Goal: Task Accomplishment & Management: Manage account settings

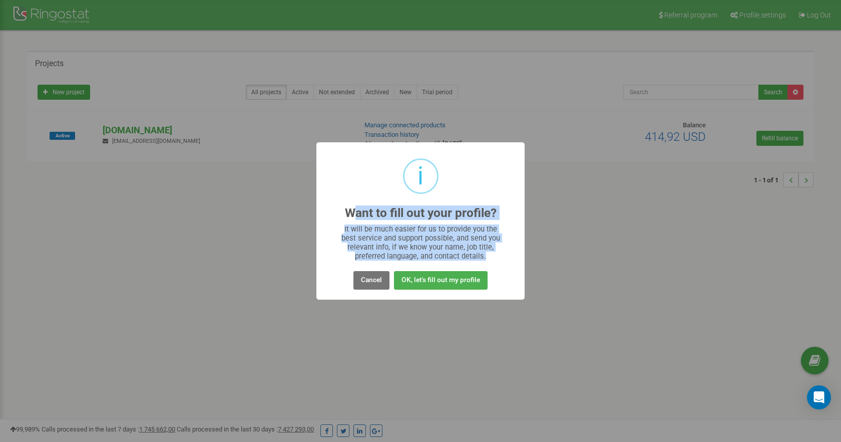
drag, startPoint x: 350, startPoint y: 211, endPoint x: 484, endPoint y: 257, distance: 141.9
click at [484, 257] on div "i Want to fill out your profile? × It will be much easier for us to provide you…" at bounding box center [421, 221] width 208 height 158
click at [380, 278] on button "Cancel" at bounding box center [372, 280] width 36 height 19
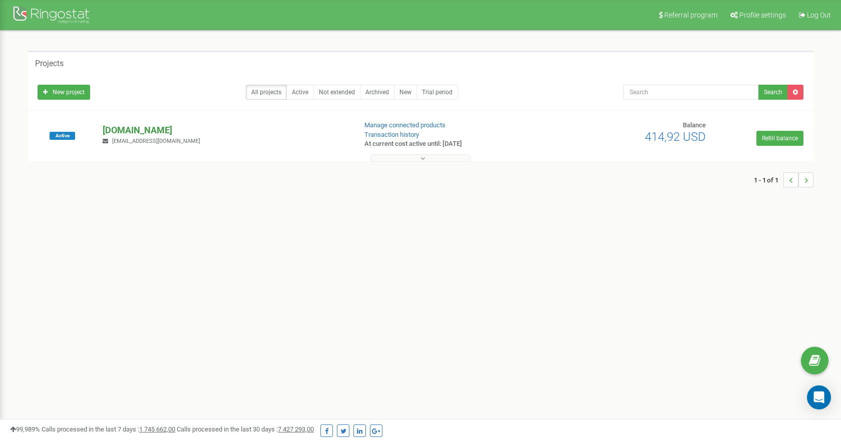
click at [152, 129] on p "[DOMAIN_NAME]" at bounding box center [225, 130] width 245 height 13
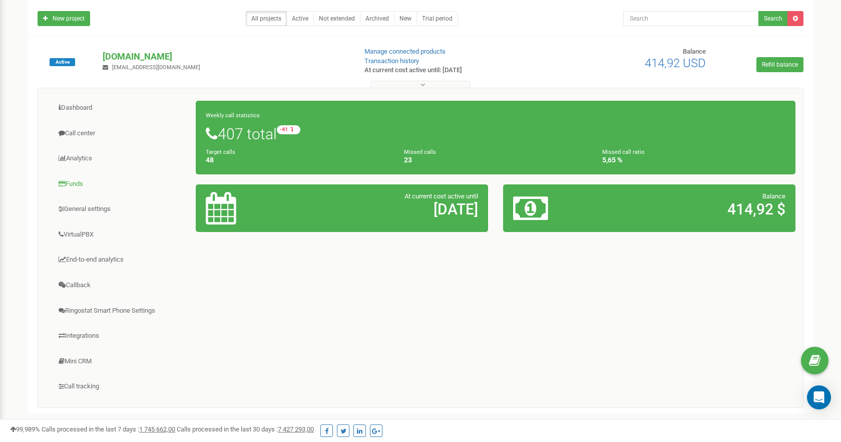
scroll to position [69, 0]
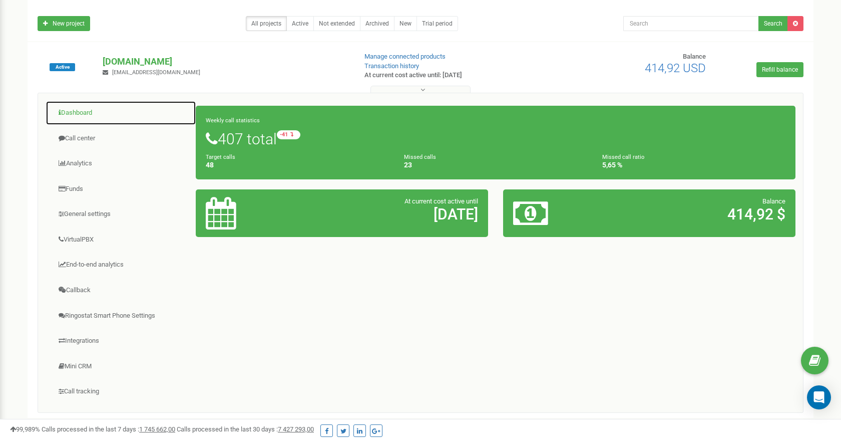
click at [77, 113] on link "Dashboard" at bounding box center [121, 113] width 151 height 25
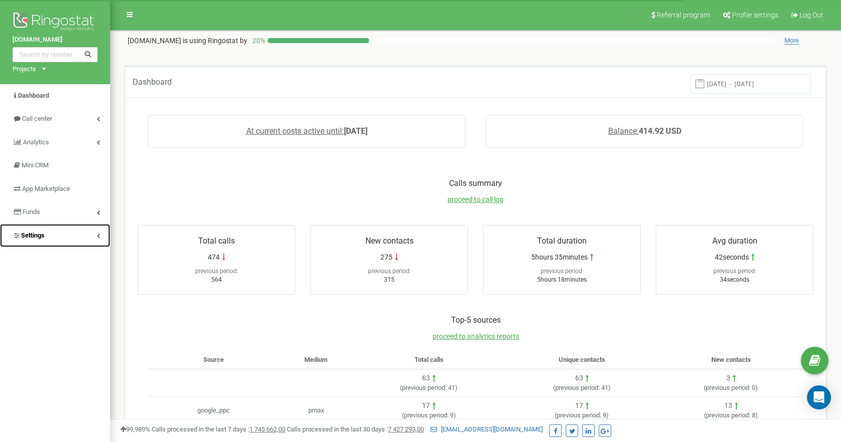
click at [45, 231] on span "Settings" at bounding box center [29, 236] width 32 height 10
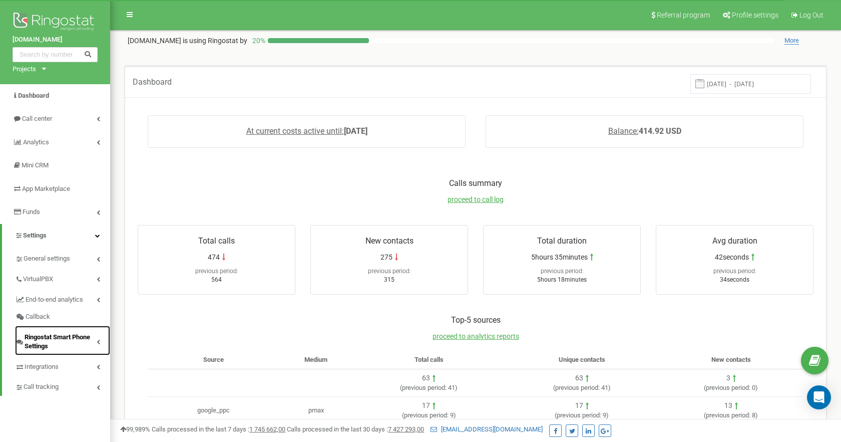
click at [49, 342] on span "Ringostat Smart Phone Settings" at bounding box center [61, 342] width 72 height 19
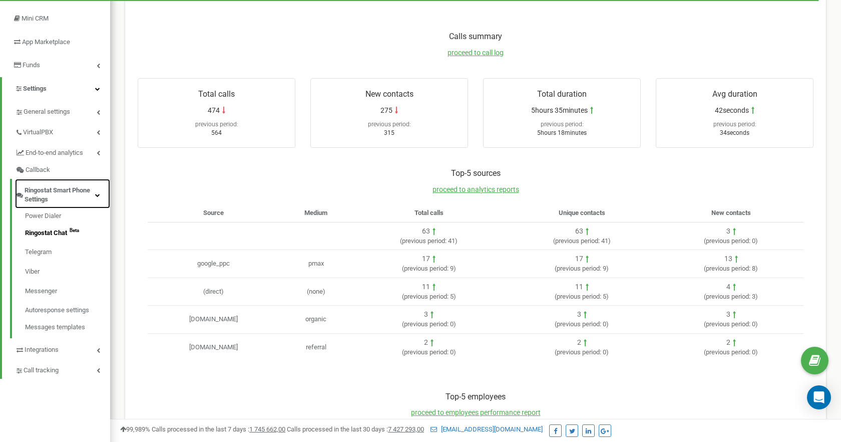
scroll to position [148, 0]
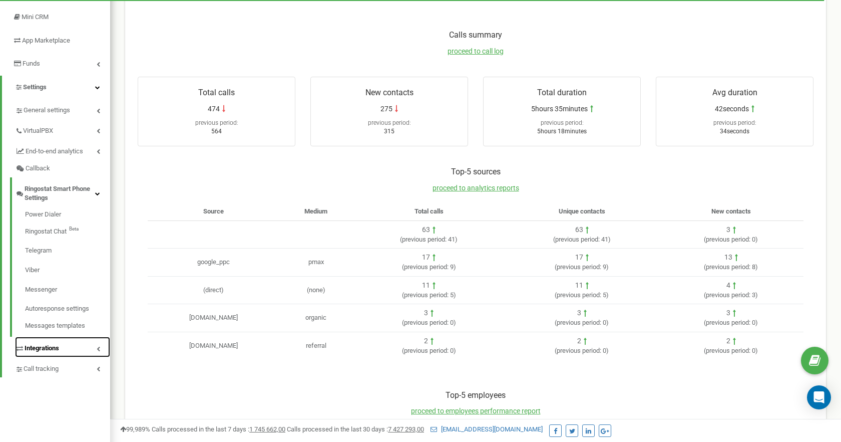
click at [50, 339] on link "Integrations" at bounding box center [62, 347] width 95 height 21
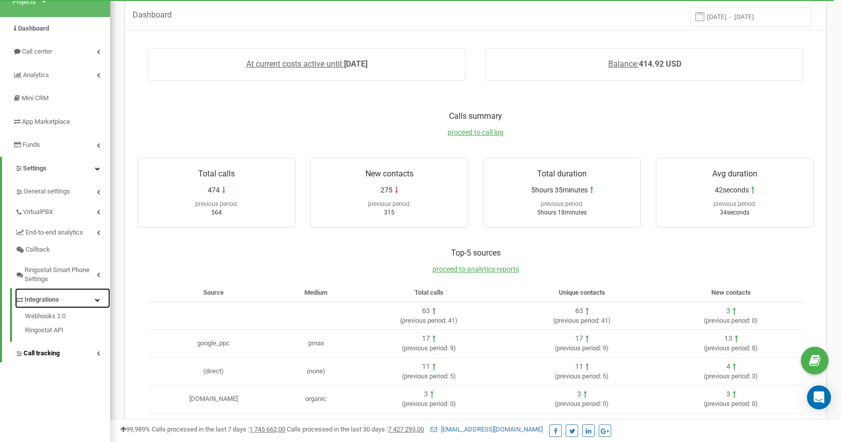
scroll to position [66, 0]
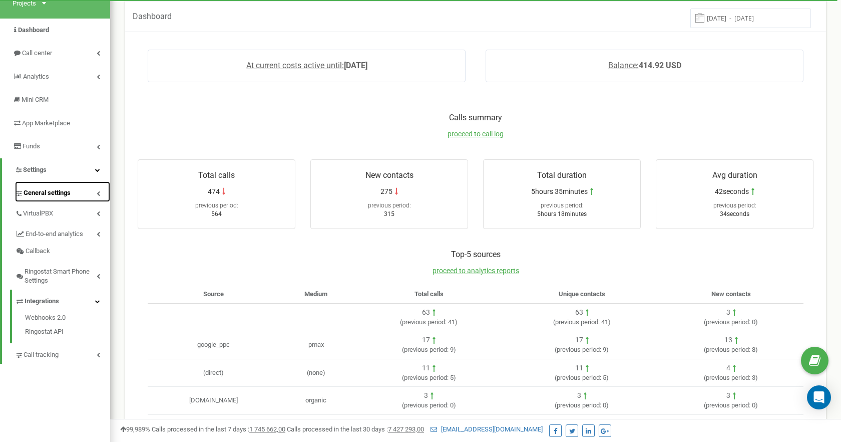
click at [55, 192] on span "General settings" at bounding box center [47, 193] width 47 height 10
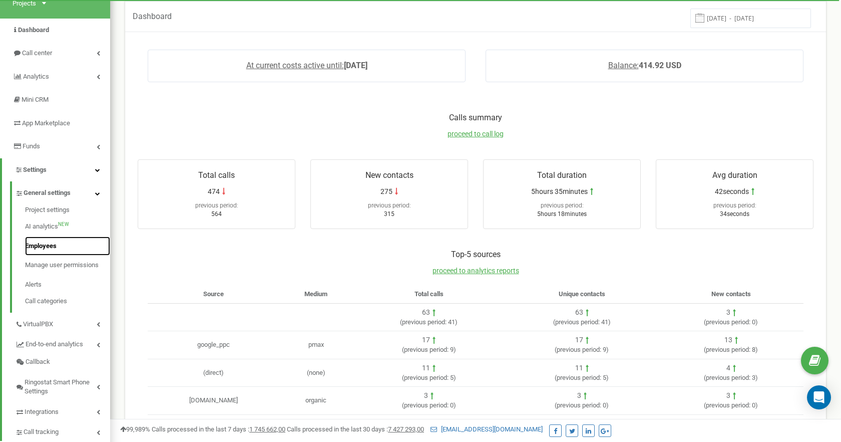
click at [45, 250] on link "Employees" at bounding box center [67, 246] width 85 height 20
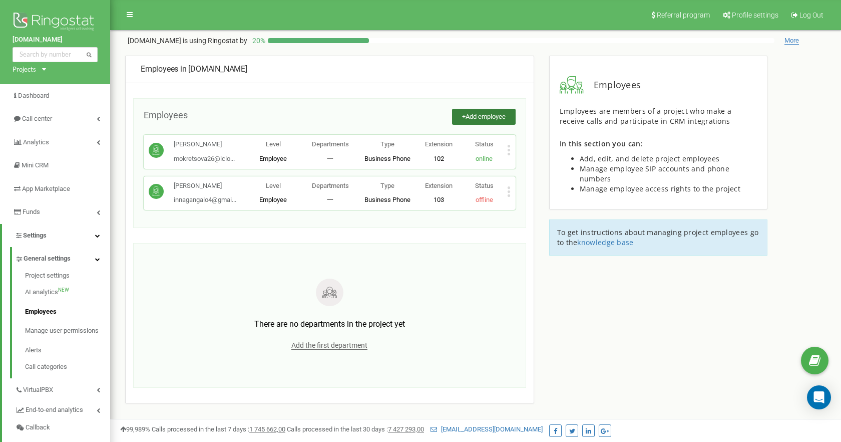
click at [474, 118] on span "Add employee" at bounding box center [486, 117] width 40 height 8
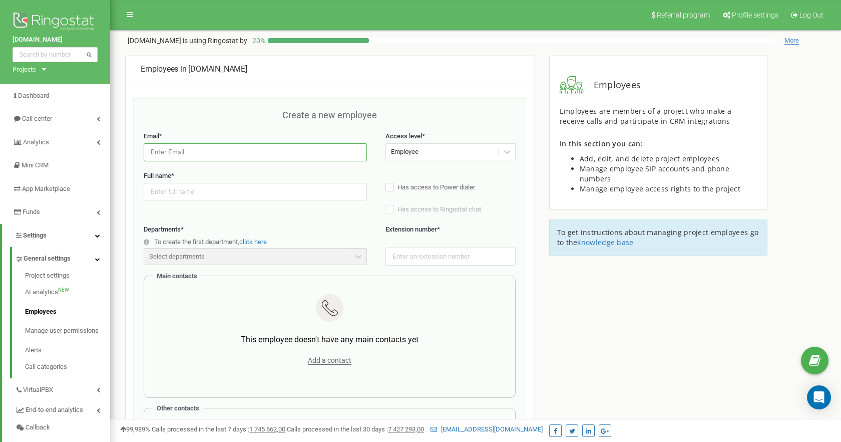
click at [246, 154] on input "email" at bounding box center [255, 152] width 223 height 18
paste input "[PERSON_NAME][EMAIL_ADDRESS][PERSON_NAME][DOMAIN_NAME]"
type input "[PERSON_NAME][EMAIL_ADDRESS][PERSON_NAME][DOMAIN_NAME]"
click at [154, 191] on input "text" at bounding box center [255, 192] width 223 height 18
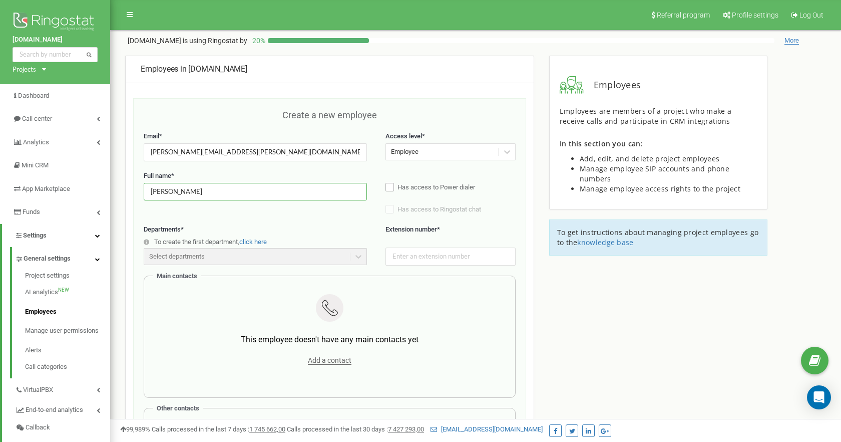
click at [388, 186] on label "Has access to Power dialer" at bounding box center [451, 188] width 130 height 10
type input "[PERSON_NAME]"
click at [244, 255] on div "Select departments" at bounding box center [255, 256] width 223 height 17
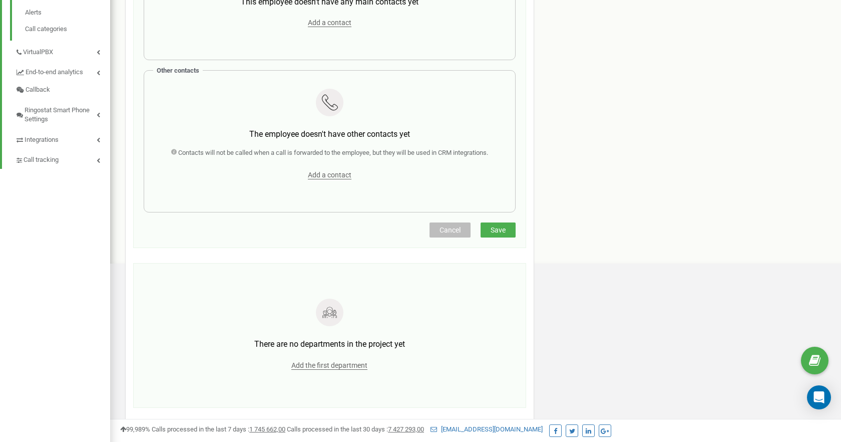
scroll to position [347, 0]
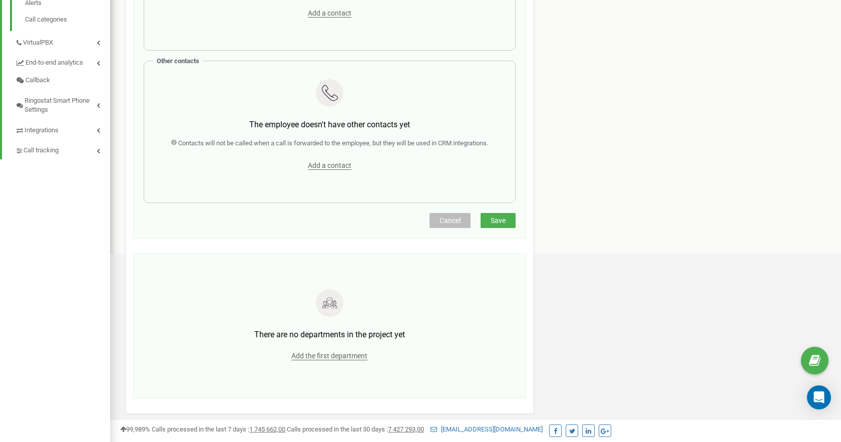
click at [497, 226] on button "Save" at bounding box center [498, 220] width 35 height 15
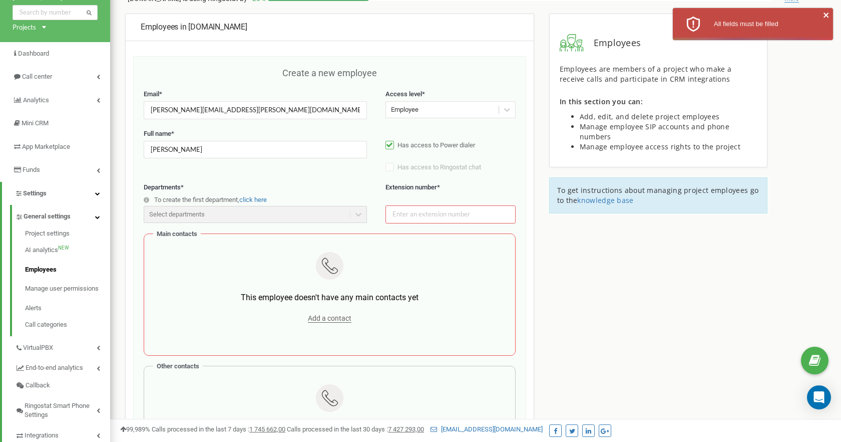
scroll to position [0, 0]
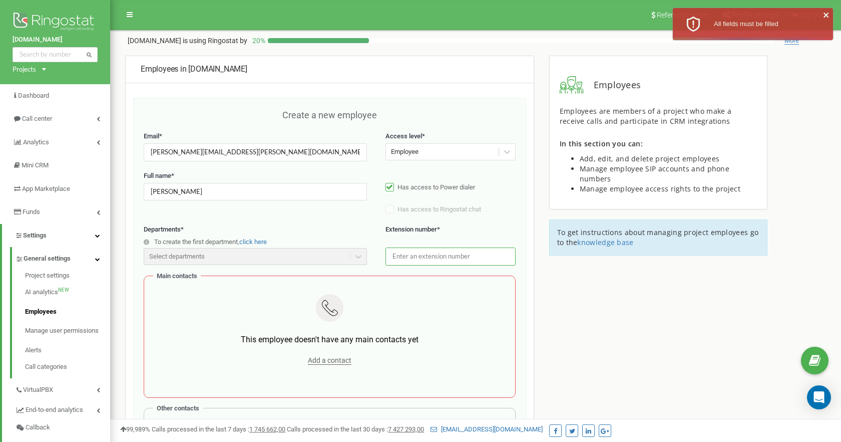
click at [439, 252] on input "text" at bounding box center [451, 256] width 130 height 18
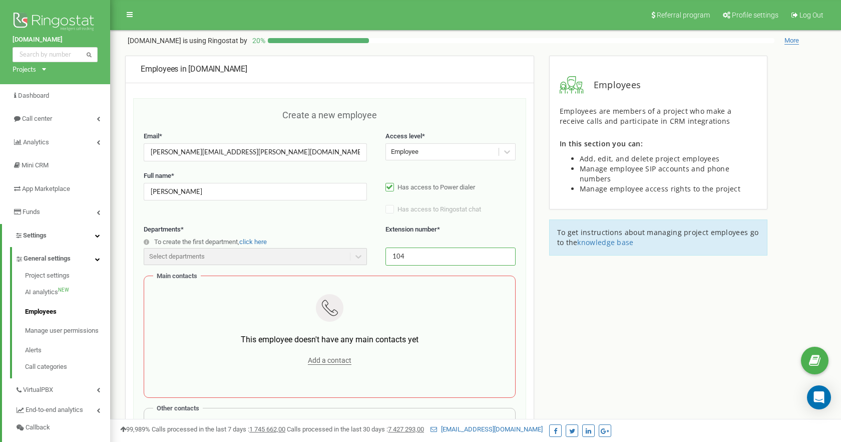
type input "104"
click at [542, 290] on div "Employees in gigmilitary.com Create a new employee Email * anabel.davidiuk@gmai…" at bounding box center [476, 441] width 716 height 770
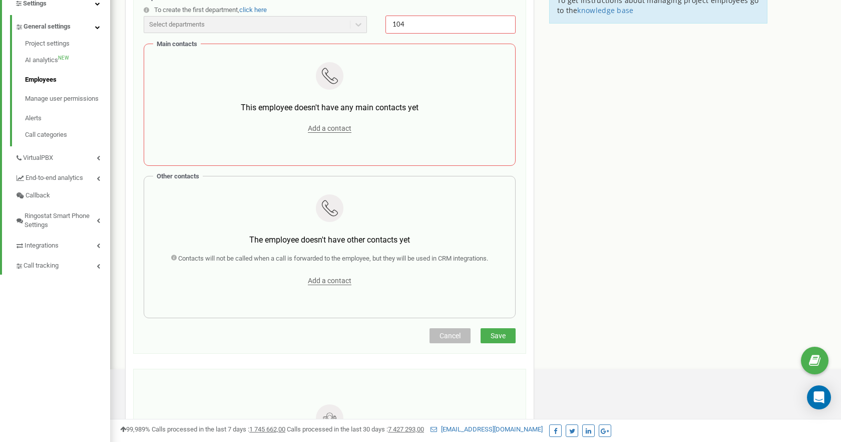
click at [495, 331] on button "Save" at bounding box center [498, 335] width 35 height 15
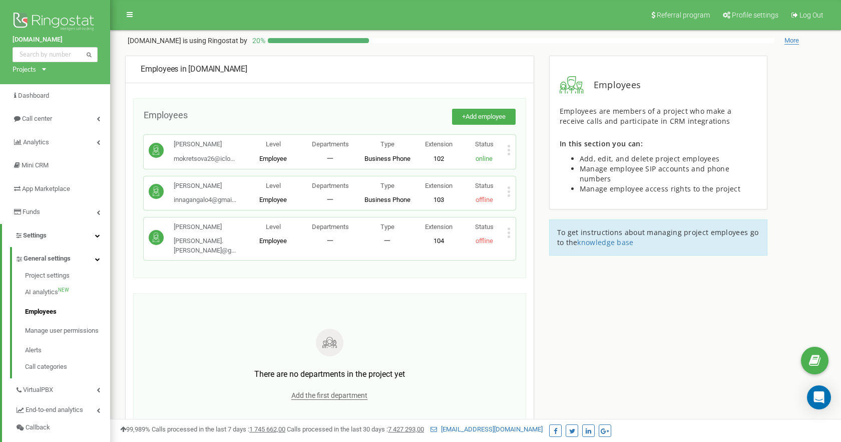
click at [508, 229] on icon at bounding box center [509, 228] width 3 height 3
click at [526, 248] on span "Edit" at bounding box center [529, 248] width 16 height 7
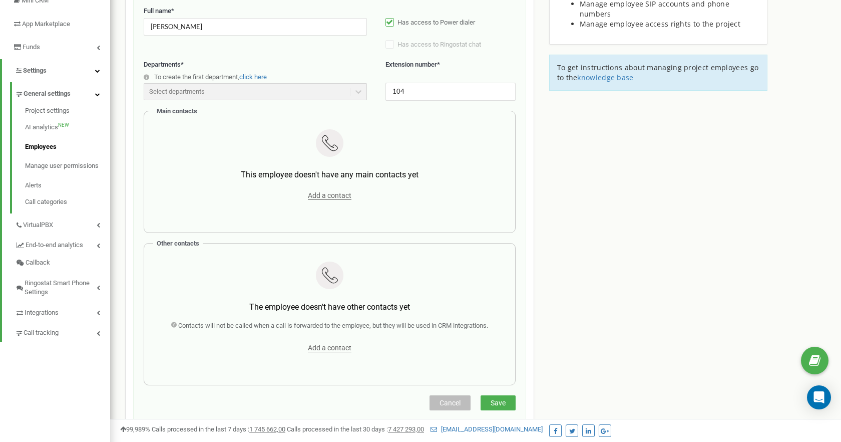
scroll to position [163, 0]
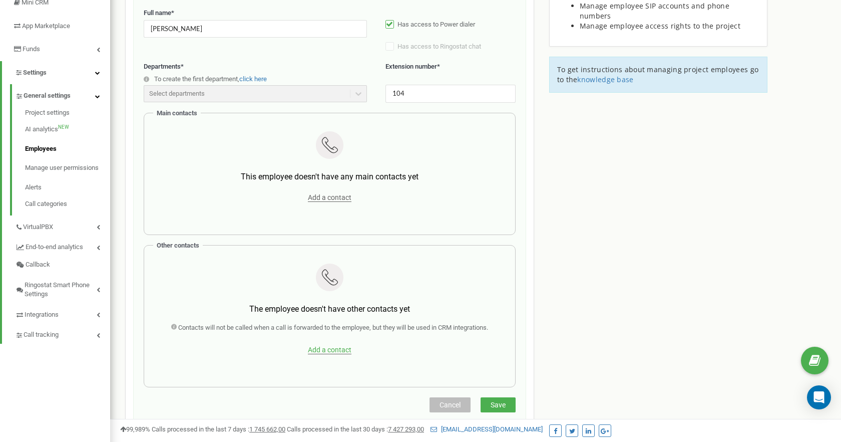
click at [327, 350] on span "Add a contact" at bounding box center [330, 350] width 44 height 9
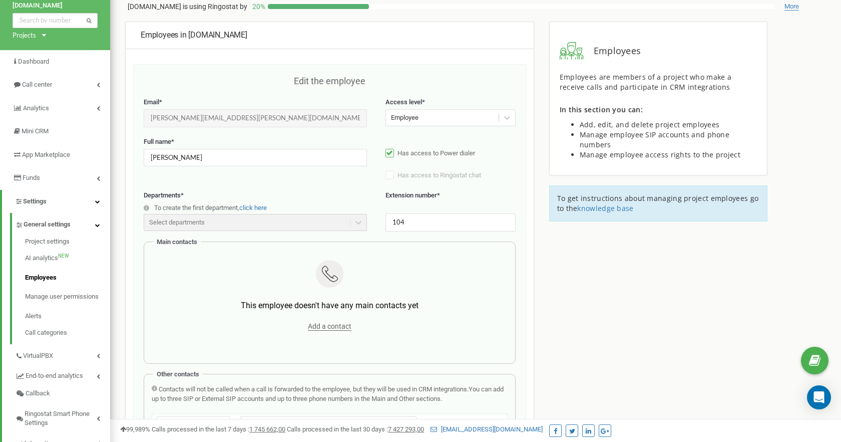
scroll to position [3, 0]
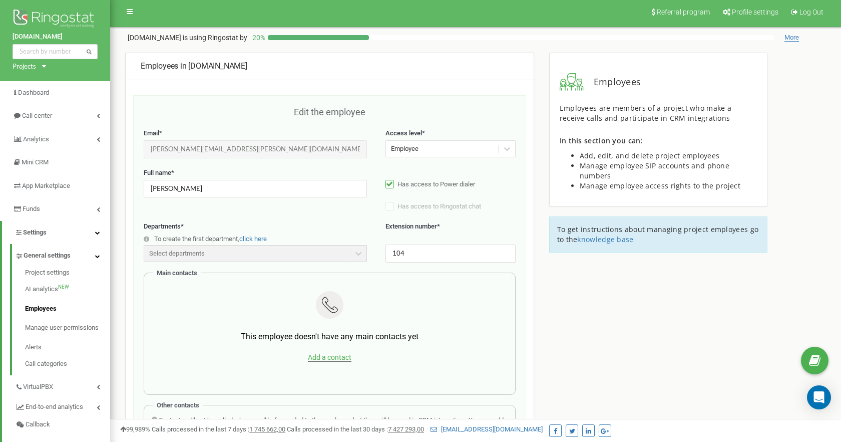
click at [322, 360] on span "Add a contact" at bounding box center [330, 357] width 44 height 9
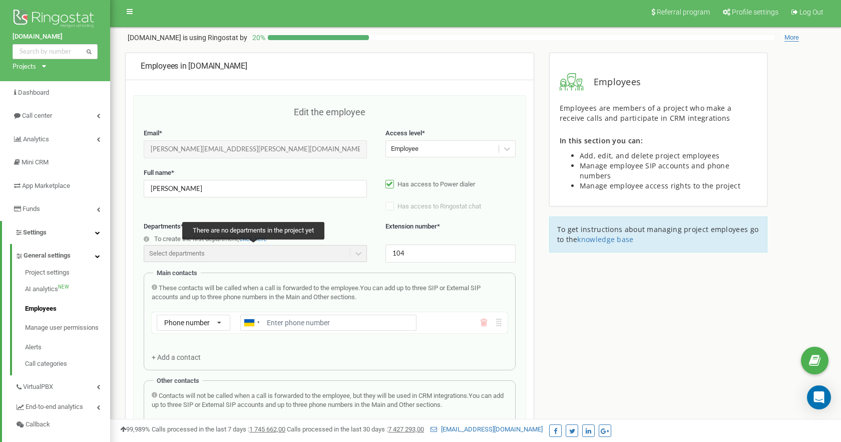
click at [270, 253] on div "Select departments" at bounding box center [255, 253] width 223 height 17
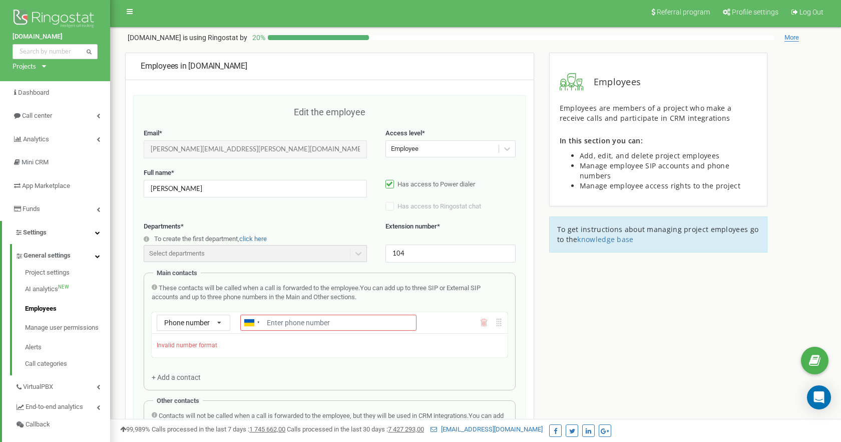
click at [394, 186] on label "Has access to Power dialer" at bounding box center [451, 185] width 130 height 10
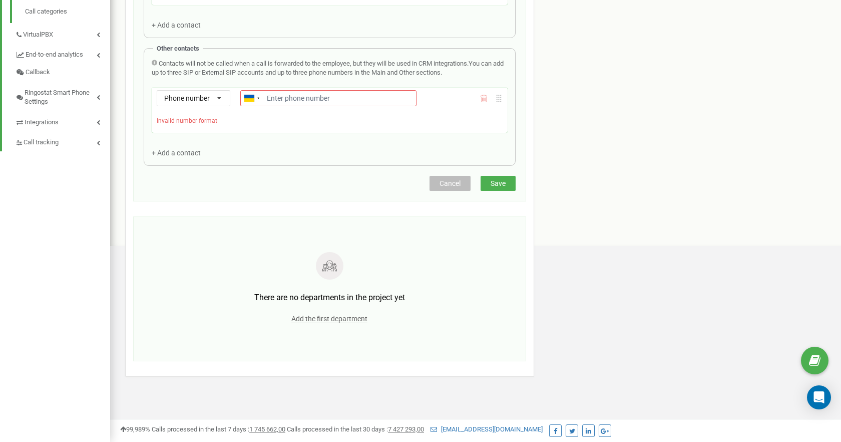
click at [440, 184] on span "Cancel" at bounding box center [450, 183] width 21 height 8
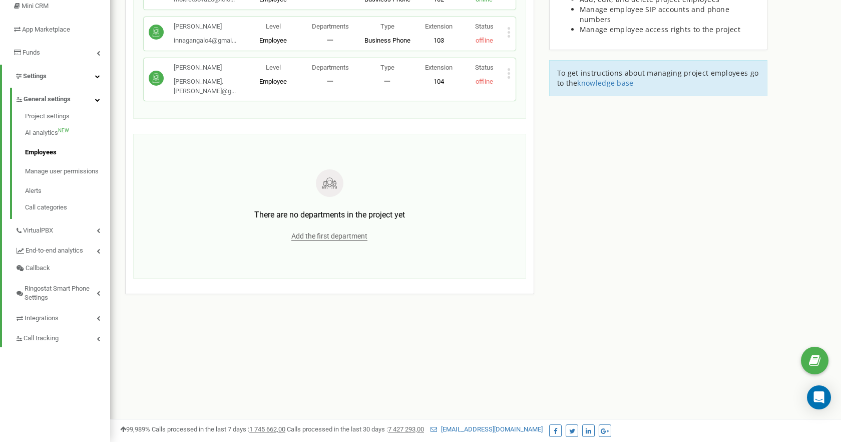
scroll to position [62, 0]
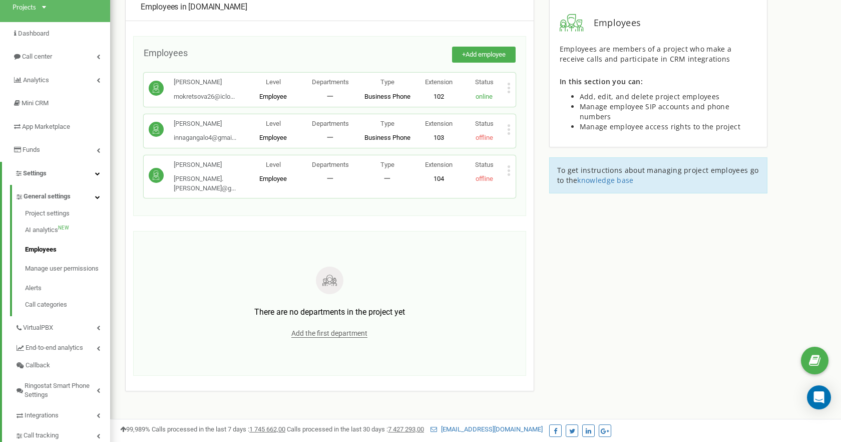
click at [194, 125] on p "[PERSON_NAME]" at bounding box center [205, 124] width 63 height 10
click at [510, 127] on icon at bounding box center [509, 129] width 4 height 11
click at [531, 138] on div "Edit" at bounding box center [544, 146] width 72 height 16
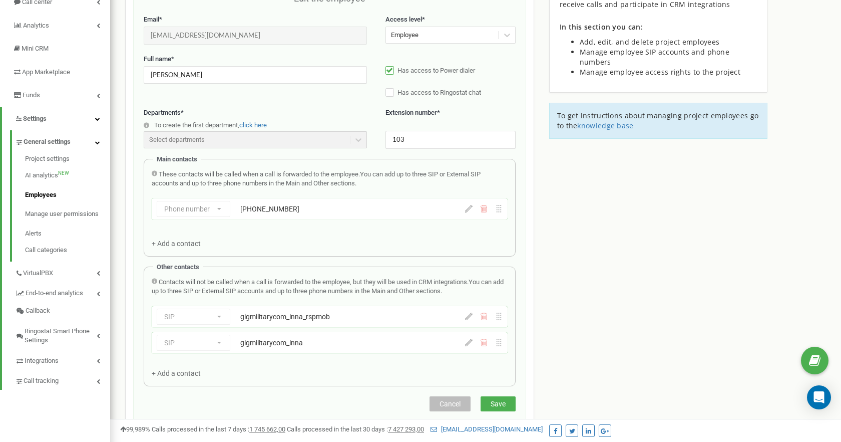
scroll to position [77, 0]
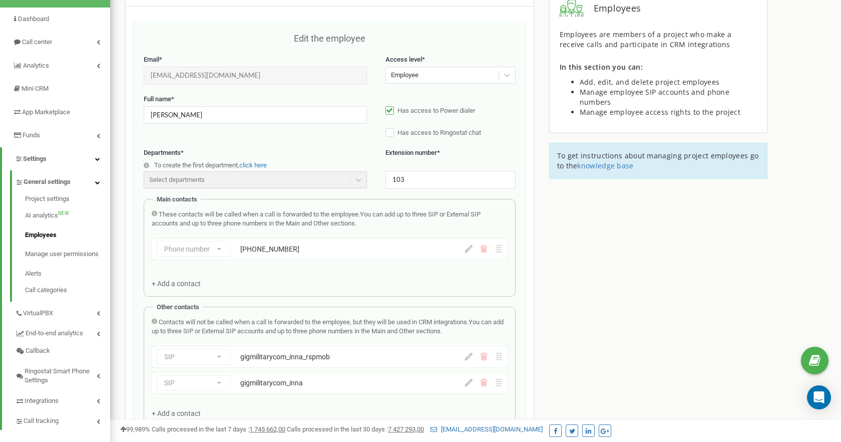
click at [331, 360] on div "gigmilitarycom_inna_rspmob" at bounding box center [328, 357] width 176 height 10
click at [326, 360] on div "gigmilitarycom_inna_rspmob" at bounding box center [328, 357] width 176 height 10
click at [256, 356] on div "gigmilitarycom_inna_rspmob" at bounding box center [328, 357] width 176 height 10
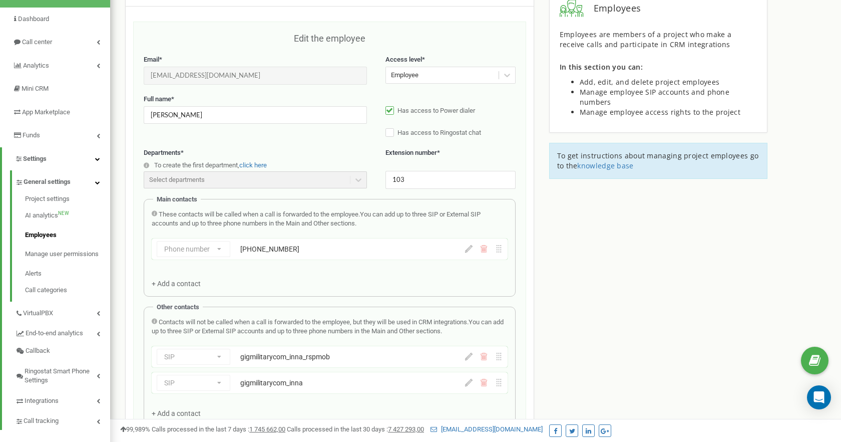
click at [256, 356] on div "gigmilitarycom_inna_rspmob" at bounding box center [328, 357] width 176 height 10
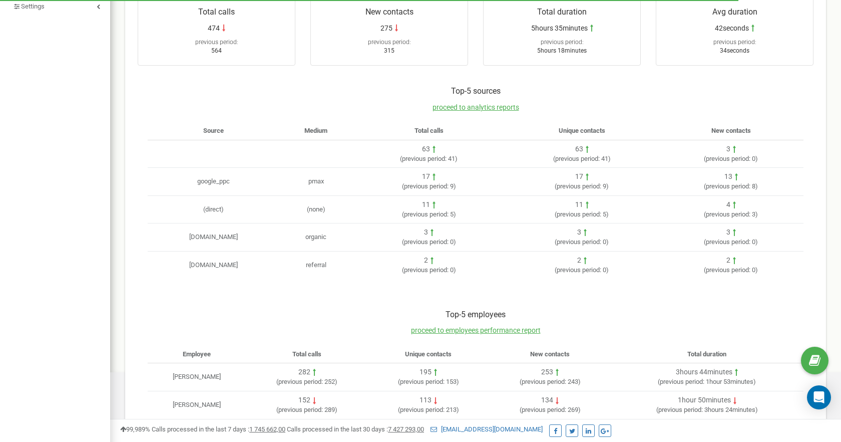
scroll to position [221, 0]
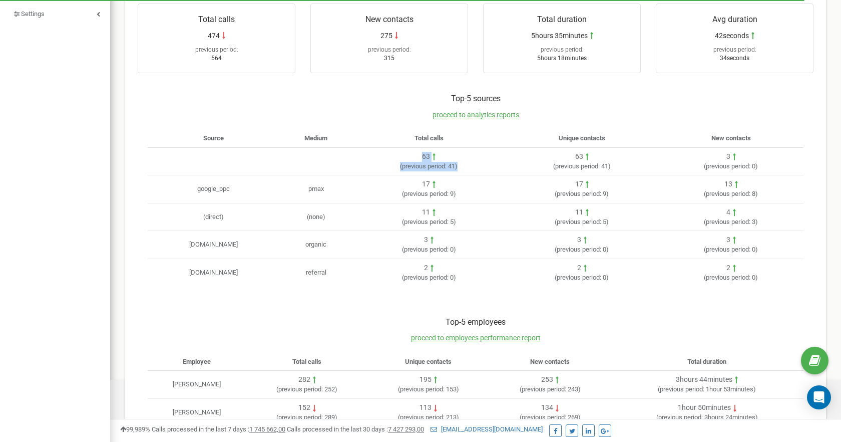
drag, startPoint x: 432, startPoint y: 153, endPoint x: 475, endPoint y: 170, distance: 46.1
click at [475, 170] on div "63 ( previous period: 41 )" at bounding box center [429, 162] width 145 height 20
drag, startPoint x: 432, startPoint y: 209, endPoint x: 454, endPoint y: 221, distance: 25.1
click at [454, 220] on div "11 ( previous period: 5 )" at bounding box center [429, 217] width 145 height 20
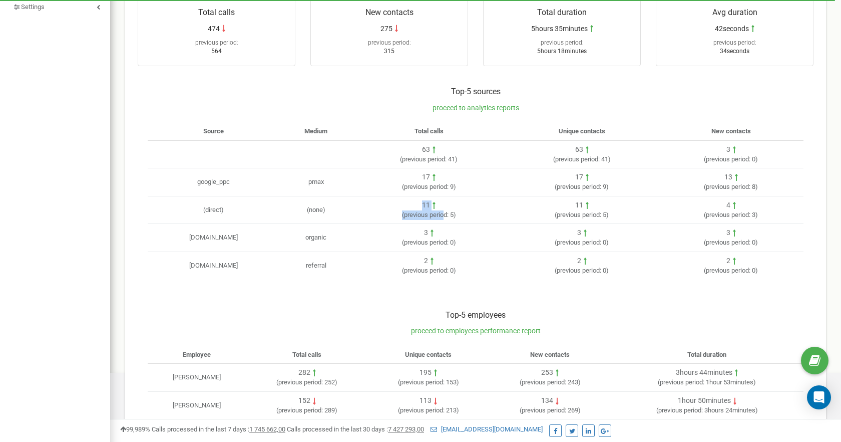
scroll to position [247, 0]
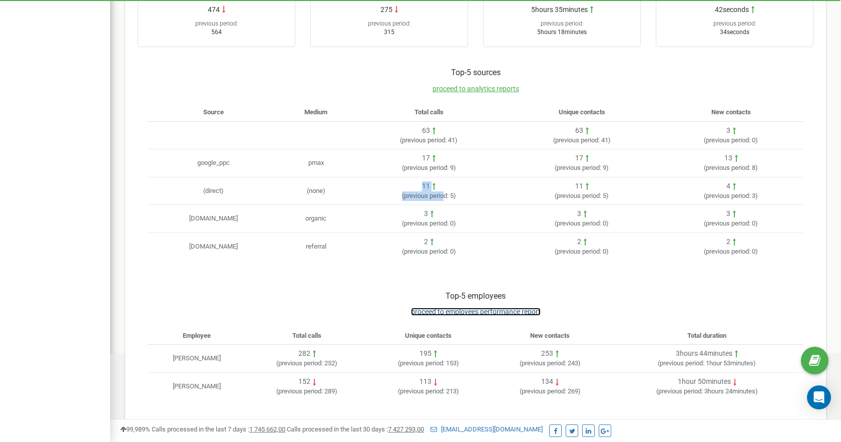
click at [438, 312] on span "proceed to employees performance report" at bounding box center [476, 312] width 130 height 8
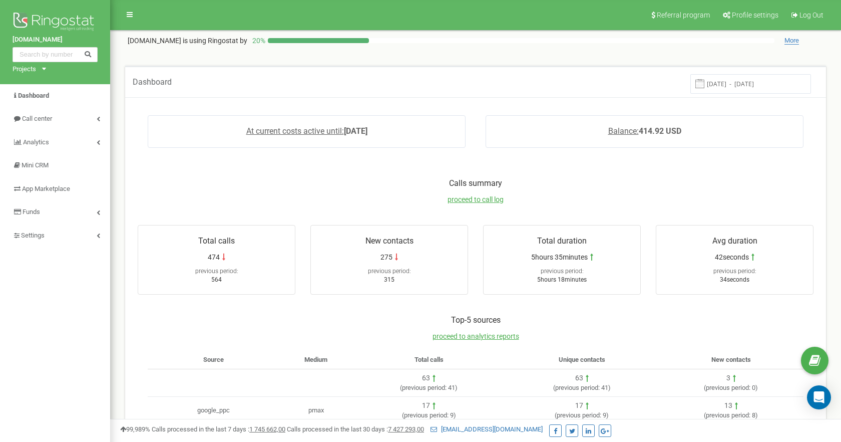
scroll to position [247, 0]
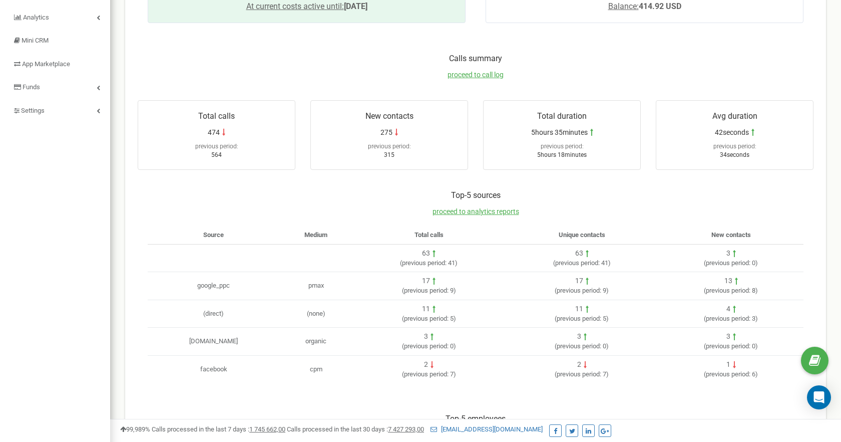
scroll to position [247, 0]
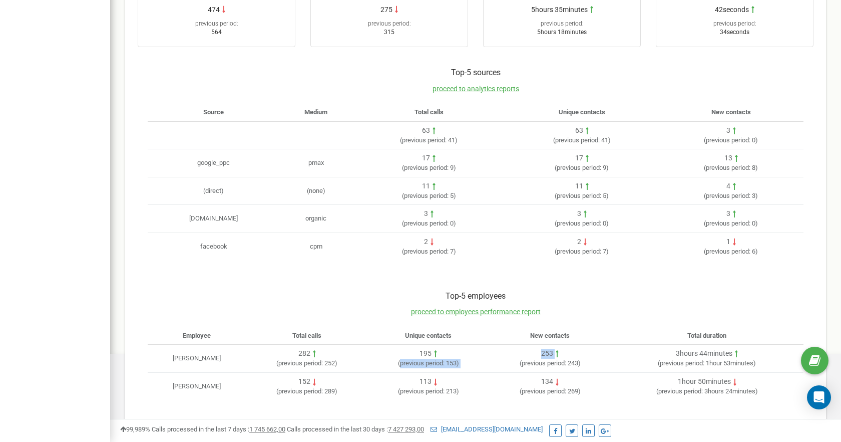
drag, startPoint x: 401, startPoint y: 362, endPoint x: 491, endPoint y: 364, distance: 90.2
click at [491, 364] on tr "Інна Громічук 282 ( previous period: 252 ) 195 ( previous period: 153 ) 253 ( p…" at bounding box center [476, 359] width 656 height 28
click at [491, 364] on td "253 ( previous period: 243 )" at bounding box center [550, 359] width 122 height 28
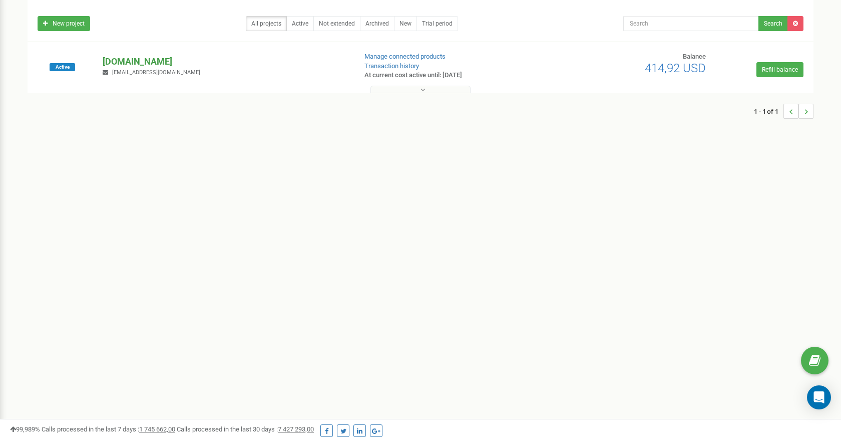
click at [132, 61] on p "[DOMAIN_NAME]" at bounding box center [225, 61] width 245 height 13
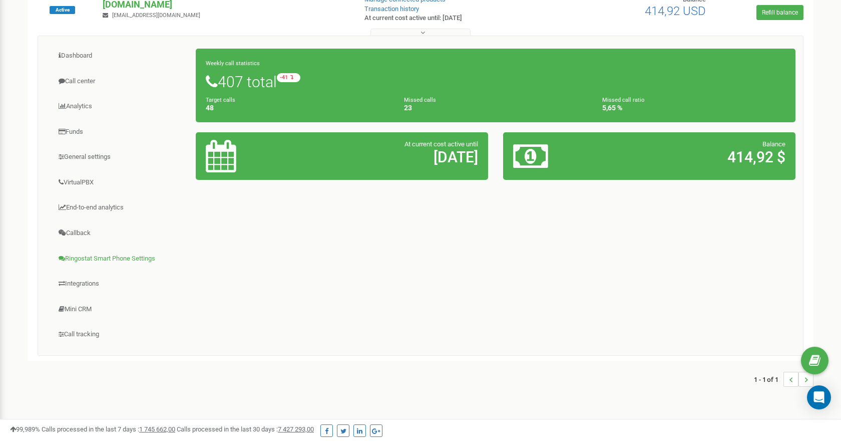
scroll to position [121, 0]
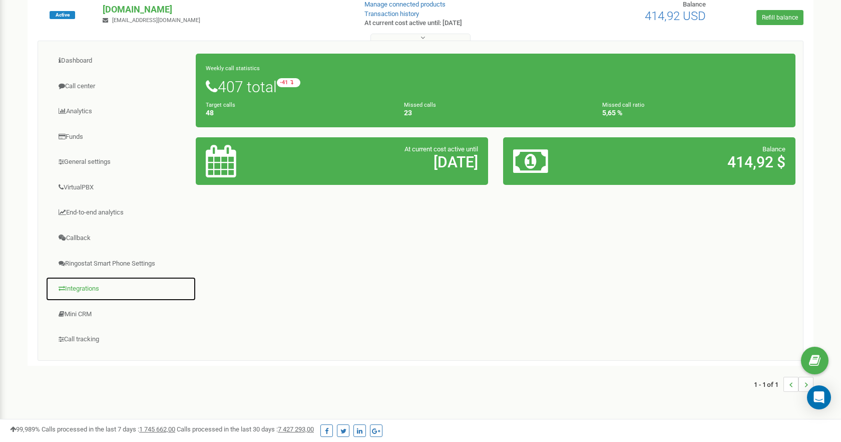
click at [88, 285] on link "Integrations" at bounding box center [121, 288] width 151 height 25
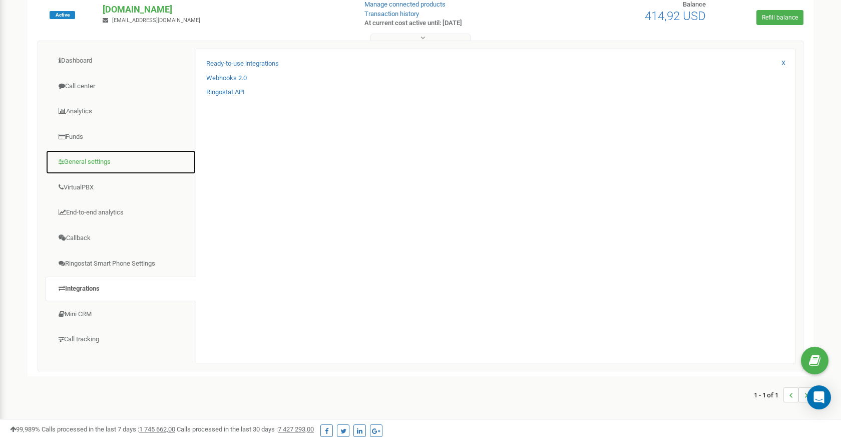
click at [76, 166] on link "General settings" at bounding box center [121, 162] width 151 height 25
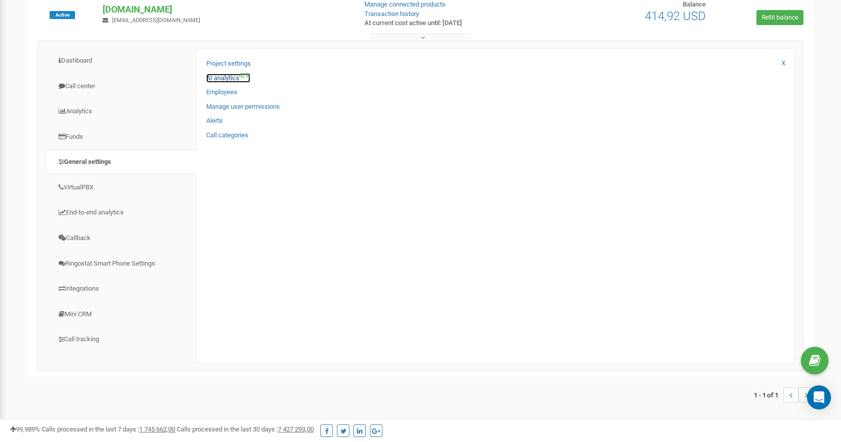
click at [217, 81] on link "AI analytics NEW" at bounding box center [228, 79] width 44 height 10
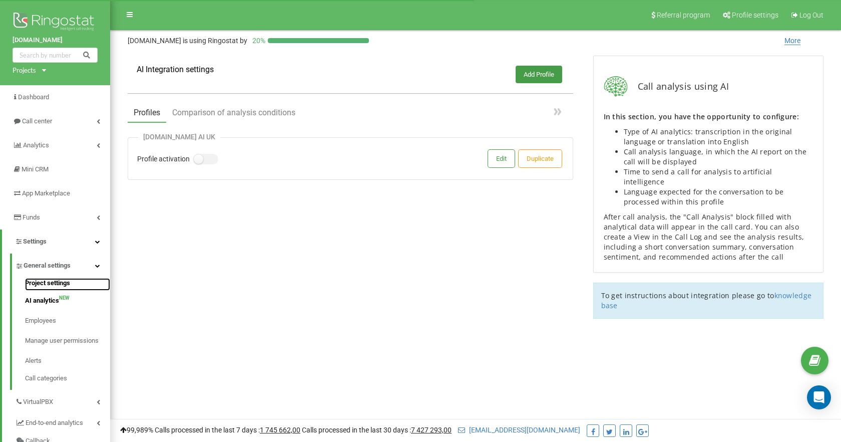
click at [65, 282] on link "Project settings" at bounding box center [67, 284] width 85 height 13
click at [34, 326] on link "Employees" at bounding box center [67, 321] width 85 height 20
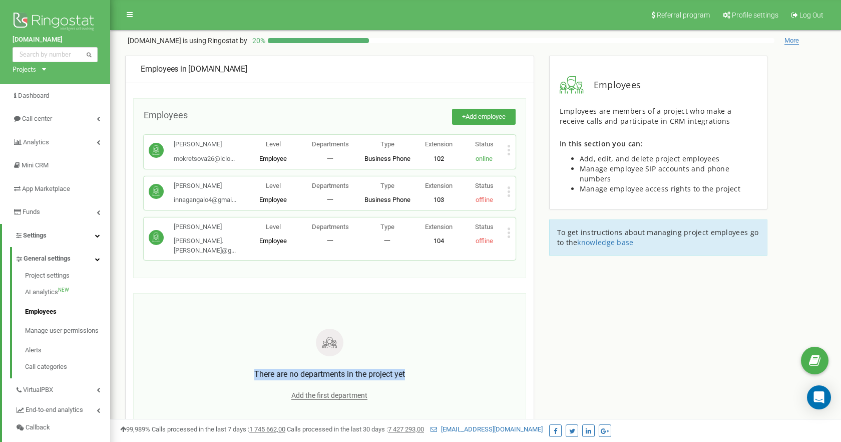
drag, startPoint x: 253, startPoint y: 362, endPoint x: 422, endPoint y: 365, distance: 168.8
click at [422, 369] on div "There are no departments in the project yet" at bounding box center [330, 379] width 322 height 20
click at [390, 359] on div "There are no departments in the project yet Add the first department" at bounding box center [330, 366] width 372 height 124
click at [507, 232] on icon at bounding box center [509, 232] width 4 height 11
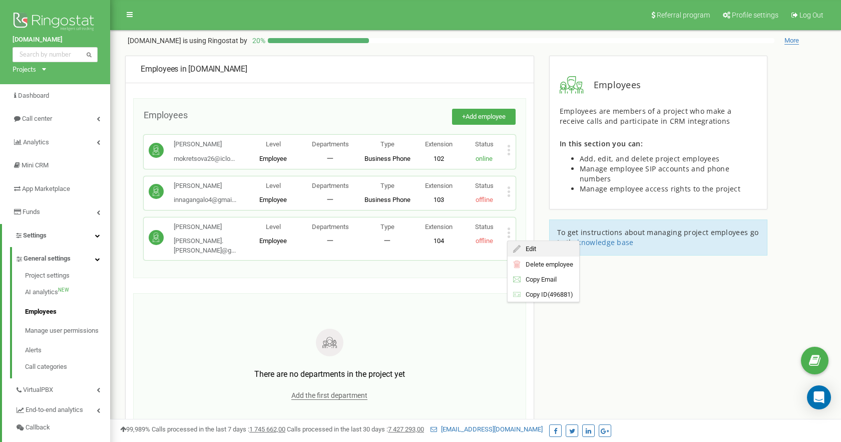
click at [520, 243] on div "Edit" at bounding box center [544, 249] width 72 height 16
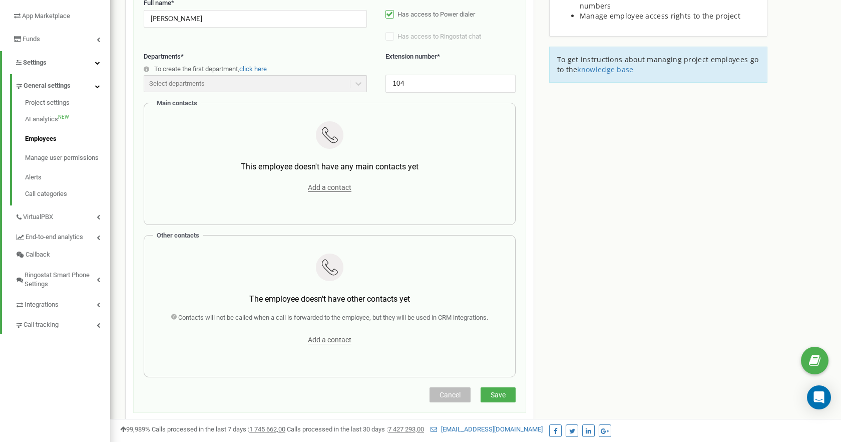
scroll to position [179, 0]
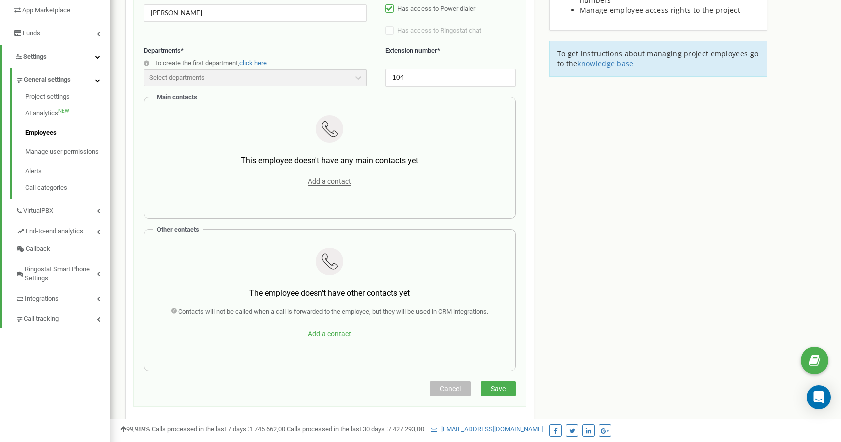
click at [329, 337] on span "Add a contact" at bounding box center [330, 334] width 44 height 9
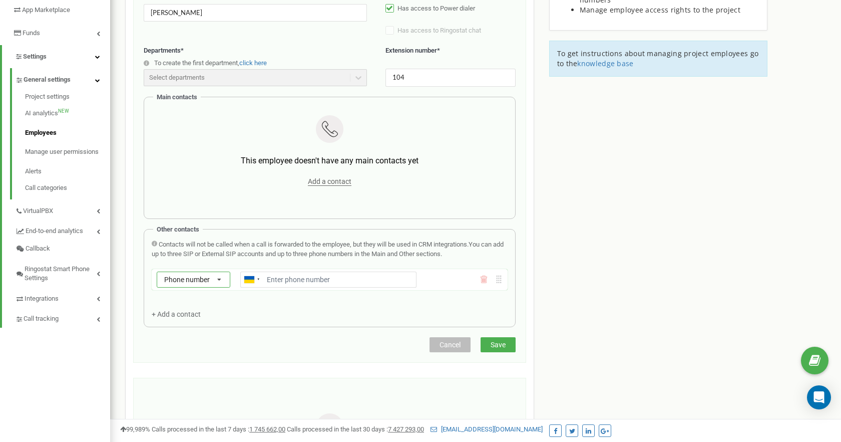
click at [214, 279] on icon at bounding box center [219, 280] width 18 height 16
click at [190, 313] on div "SIP" at bounding box center [193, 308] width 73 height 15
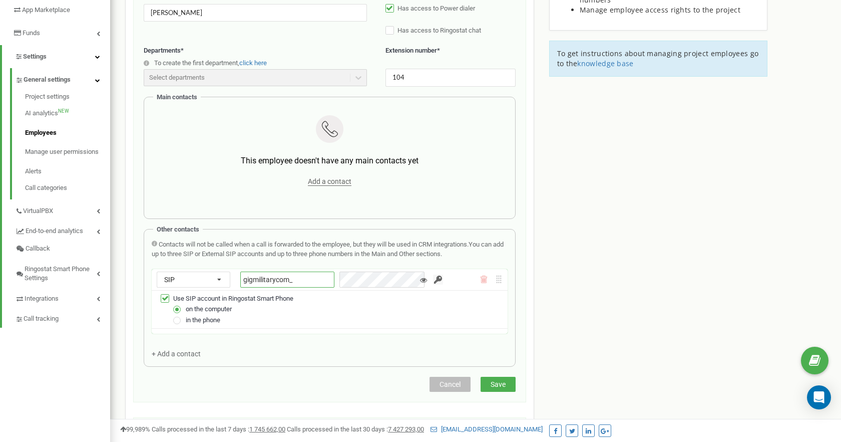
click at [301, 283] on input "gigmilitarycom_" at bounding box center [287, 279] width 94 height 16
click at [177, 316] on label at bounding box center [177, 316] width 9 height 0
click at [0, 0] on input "in the phone" at bounding box center [0, 0] width 0 height 0
click at [177, 305] on label at bounding box center [177, 305] width 9 height 0
click at [0, 0] on input "on the computer" at bounding box center [0, 0] width 0 height 0
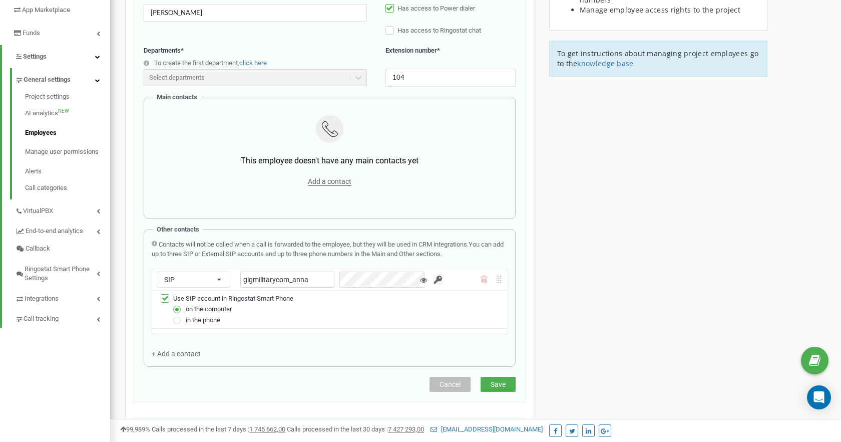
type input "gigmilitarycom_anna"
click at [433, 281] on input "button" at bounding box center [438, 279] width 10 height 10
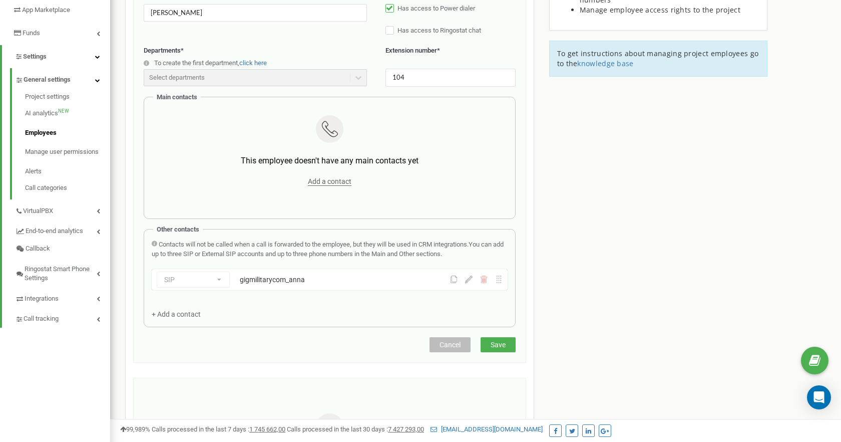
click at [455, 281] on icon at bounding box center [454, 279] width 8 height 8
click at [167, 319] on div "+ Add a contact" at bounding box center [181, 314] width 59 height 10
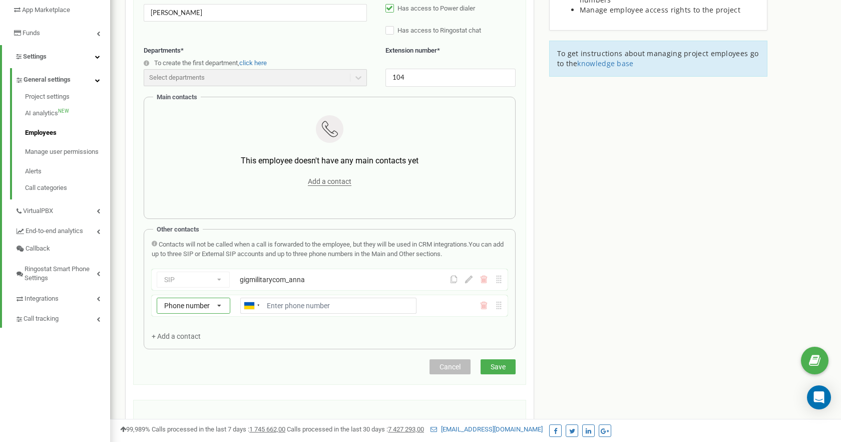
click at [206, 306] on span "Phone number" at bounding box center [187, 306] width 46 height 8
click at [189, 344] on div "External SIP" at bounding box center [193, 349] width 73 height 15
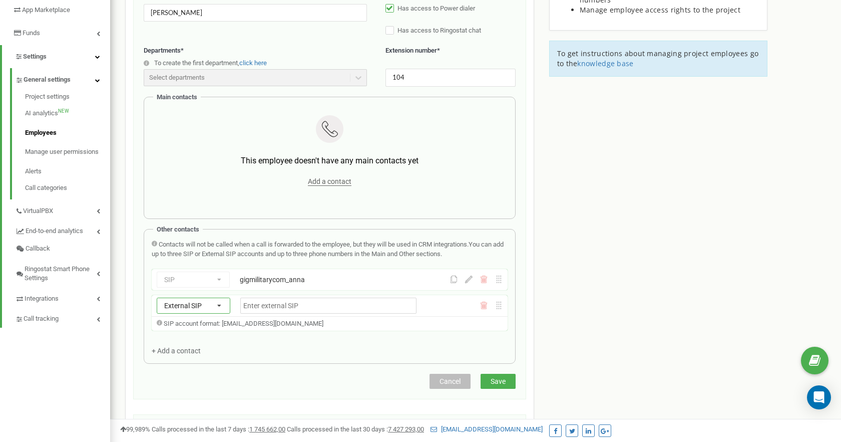
click at [197, 305] on span "External SIP" at bounding box center [183, 306] width 38 height 8
click at [179, 330] on div "SIP" at bounding box center [193, 334] width 73 height 15
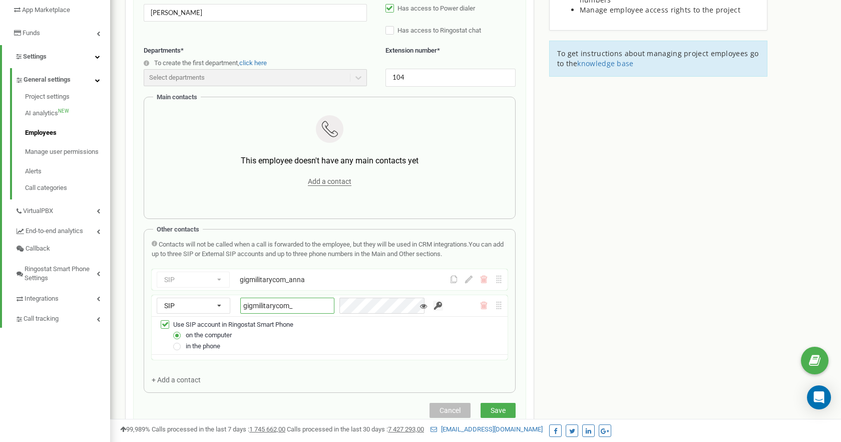
click at [304, 302] on input "gigmilitarycom_" at bounding box center [287, 306] width 94 height 16
type input "gigmilitarycom_rspmob"
click at [433, 305] on input "button" at bounding box center [438, 306] width 10 height 10
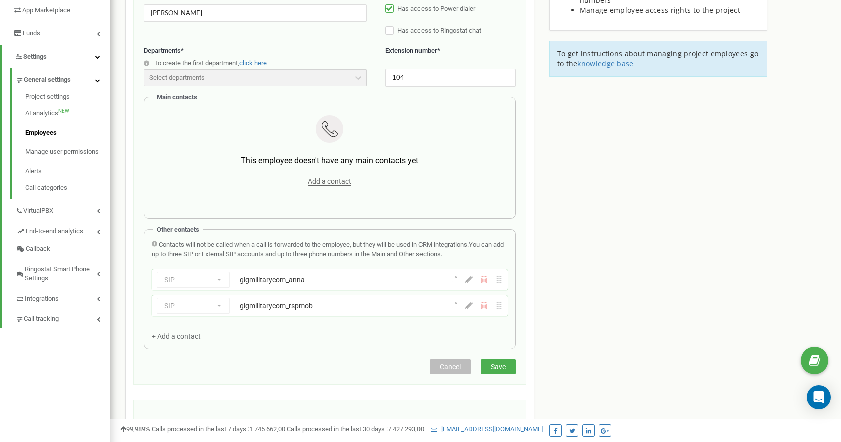
click at [506, 367] on button "Save" at bounding box center [498, 366] width 35 height 15
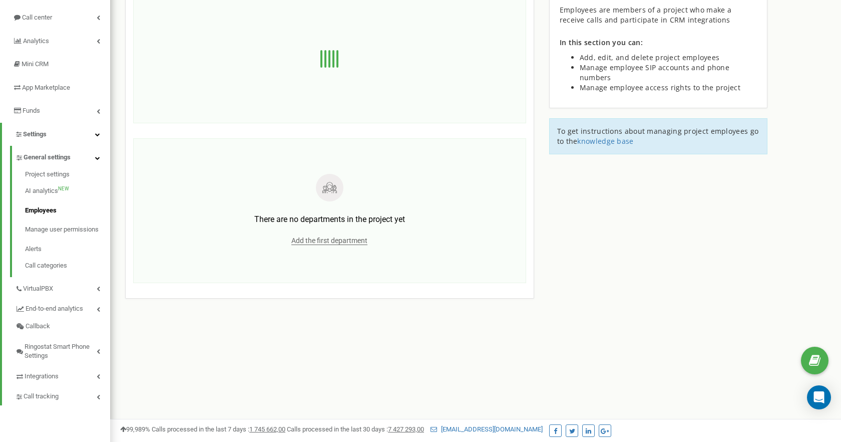
scroll to position [0, 0]
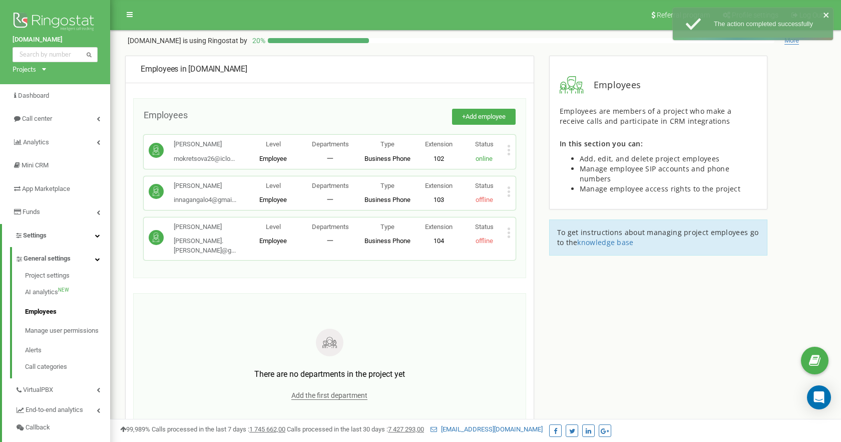
click at [510, 231] on icon at bounding box center [509, 232] width 4 height 11
click at [524, 247] on span "Edit" at bounding box center [529, 248] width 16 height 7
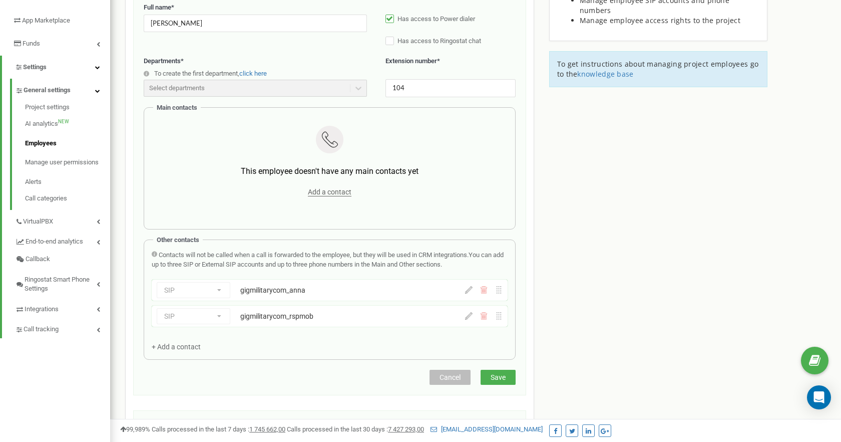
scroll to position [169, 0]
click at [465, 317] on icon at bounding box center [469, 315] width 8 height 8
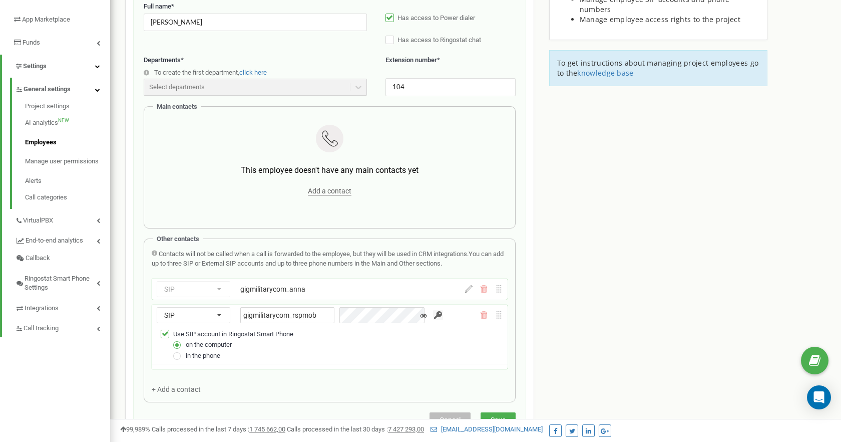
click at [433, 317] on input "button" at bounding box center [438, 315] width 10 height 10
click at [433, 318] on input "button" at bounding box center [438, 315] width 10 height 10
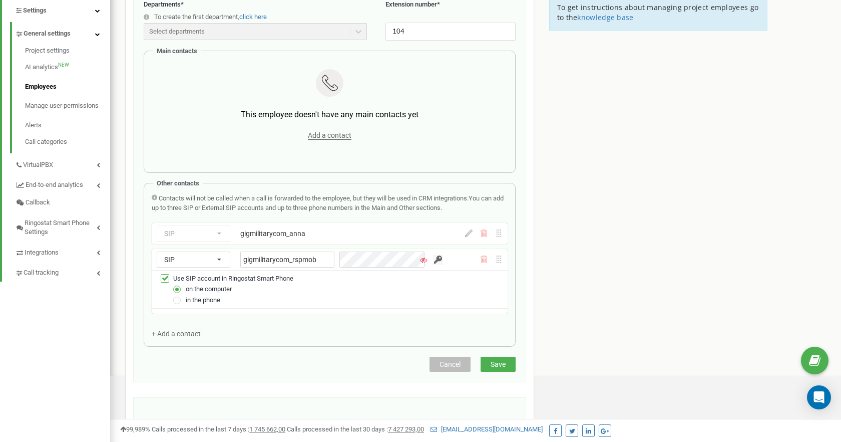
scroll to position [226, 0]
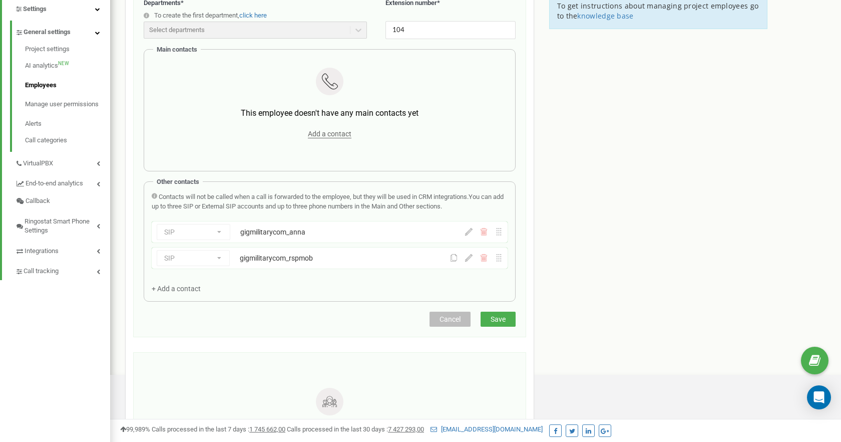
click at [499, 257] on icon at bounding box center [498, 258] width 5 height 8
click at [467, 259] on icon at bounding box center [469, 258] width 8 height 8
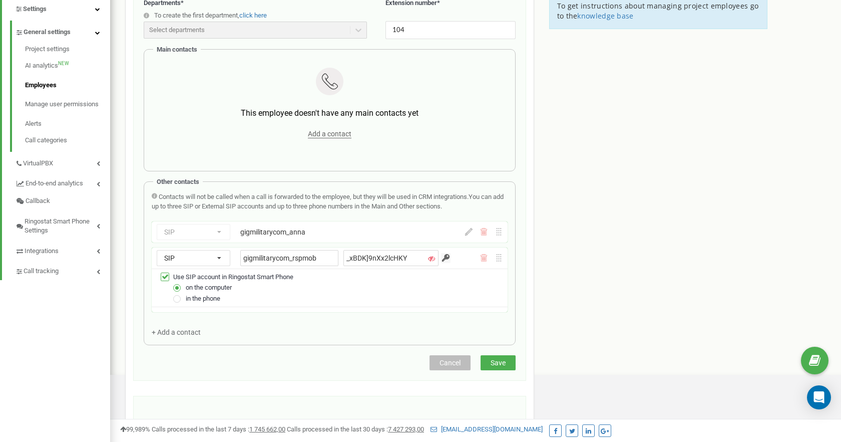
click at [500, 257] on icon at bounding box center [498, 258] width 5 height 8
click at [459, 258] on div "SIP Phone number SIP External SIP gigmilitarycom_rspmob _xBDK]9nXx2lcHKY" at bounding box center [330, 257] width 356 height 21
click at [466, 258] on div "SIP Phone number SIP External SIP gigmilitarycom_rspmob _xBDK]9nXx2lcHKY" at bounding box center [330, 257] width 356 height 21
click at [499, 258] on icon at bounding box center [499, 258] width 8 height 8
click at [497, 237] on div "SIP Phone number SIP External SIP gigmilitarycom_anna" at bounding box center [330, 231] width 356 height 21
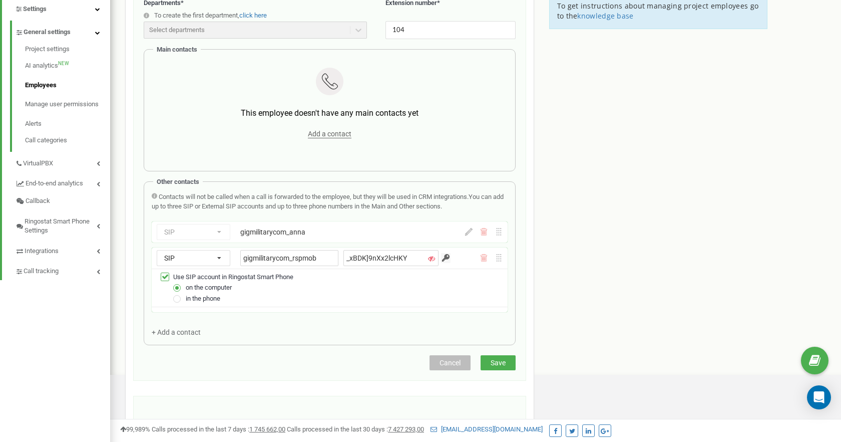
click at [437, 231] on div "SIP Phone number SIP External SIP gigmilitarycom_anna" at bounding box center [304, 232] width 294 height 16
click at [442, 259] on div "gigmilitarycom_rspmob _xBDK]9nXx2lcHKY" at bounding box center [345, 258] width 210 height 16
click at [498, 259] on icon at bounding box center [499, 258] width 8 height 8
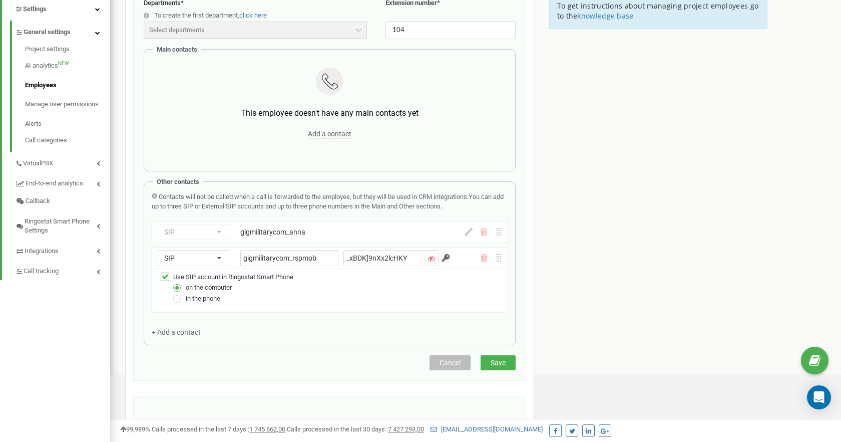
click at [500, 365] on span "Save" at bounding box center [498, 363] width 15 height 8
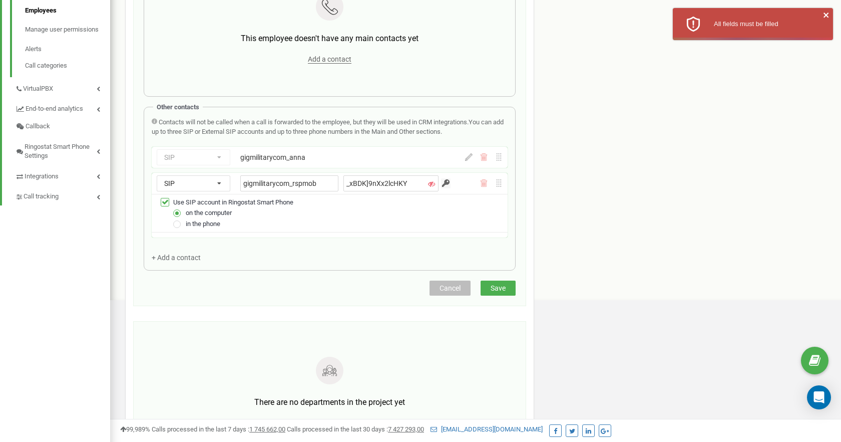
scroll to position [304, 0]
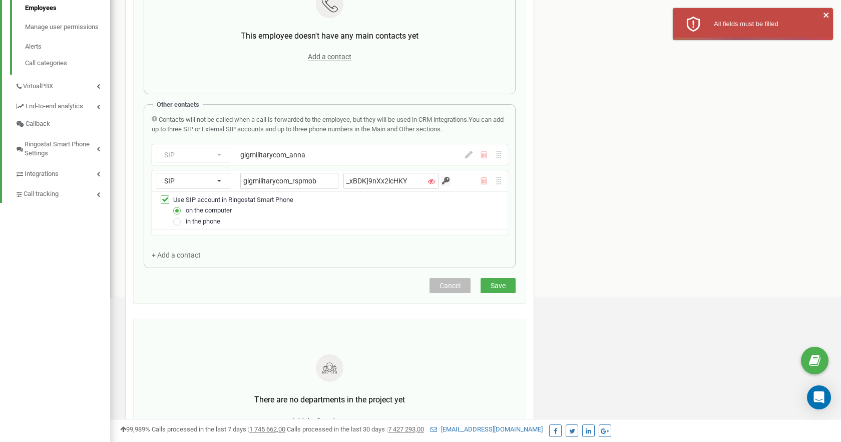
click at [441, 179] on input "button" at bounding box center [446, 181] width 10 height 10
type input "J)}2(RN/ygCVR?M}"
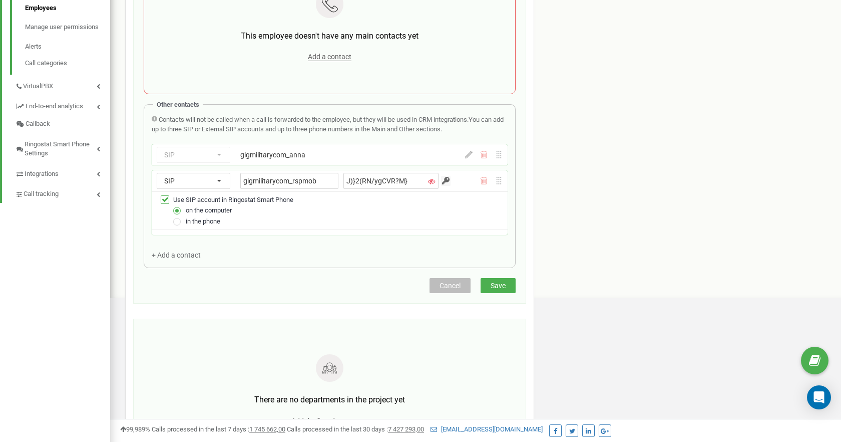
click at [428, 183] on icon at bounding box center [431, 181] width 7 height 7
click at [420, 183] on icon at bounding box center [423, 181] width 7 height 7
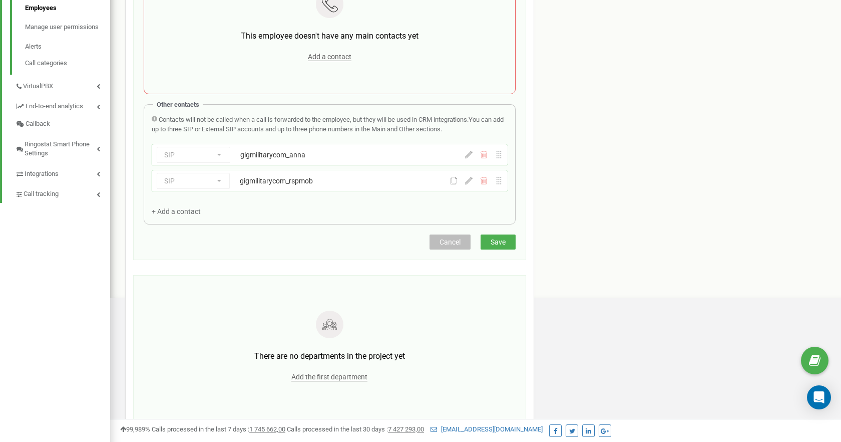
click at [488, 284] on div "Employees in gigmilitary.com Edit the employee Email * anabel.davidiuk@gmail.co…" at bounding box center [329, 93] width 409 height 683
click at [454, 182] on icon at bounding box center [454, 181] width 8 height 8
drag, startPoint x: 157, startPoint y: 105, endPoint x: 199, endPoint y: 107, distance: 42.1
click at [199, 108] on span "Other contacts" at bounding box center [178, 105] width 43 height 8
click at [199, 107] on span "Other contacts" at bounding box center [178, 105] width 43 height 8
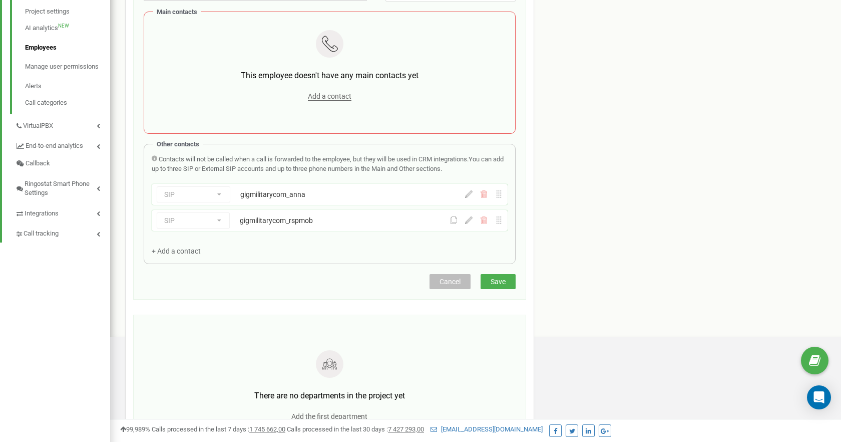
scroll to position [295, 0]
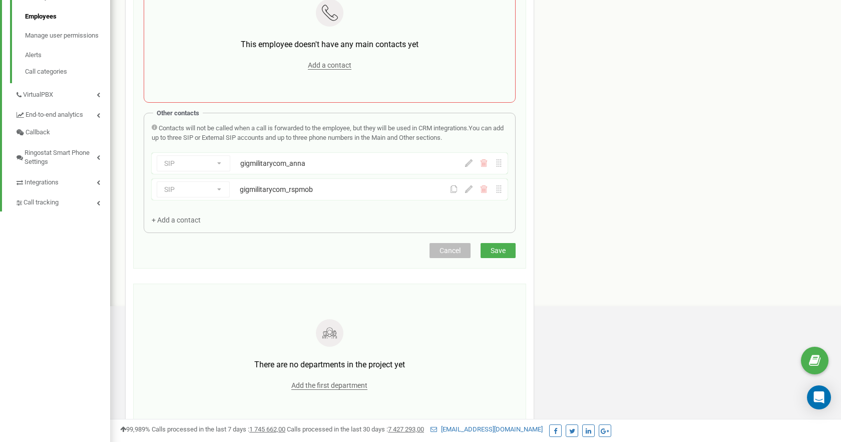
click at [456, 191] on icon at bounding box center [454, 189] width 8 height 8
click at [496, 249] on span "Save" at bounding box center [498, 250] width 15 height 8
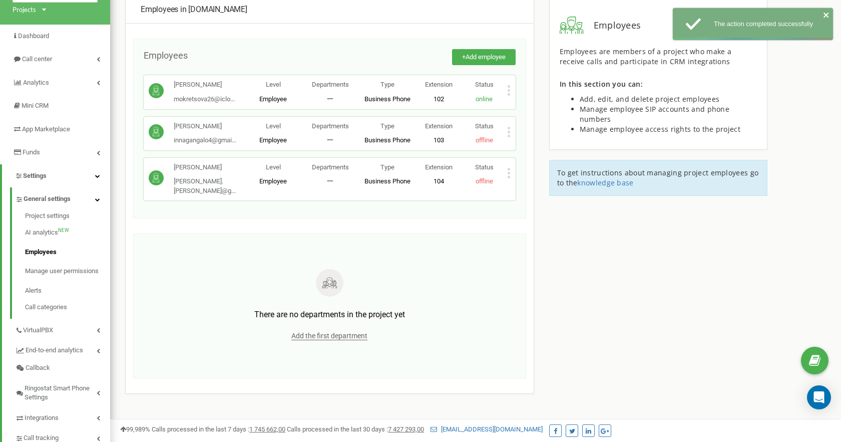
scroll to position [59, 0]
click at [507, 173] on icon at bounding box center [509, 174] width 4 height 11
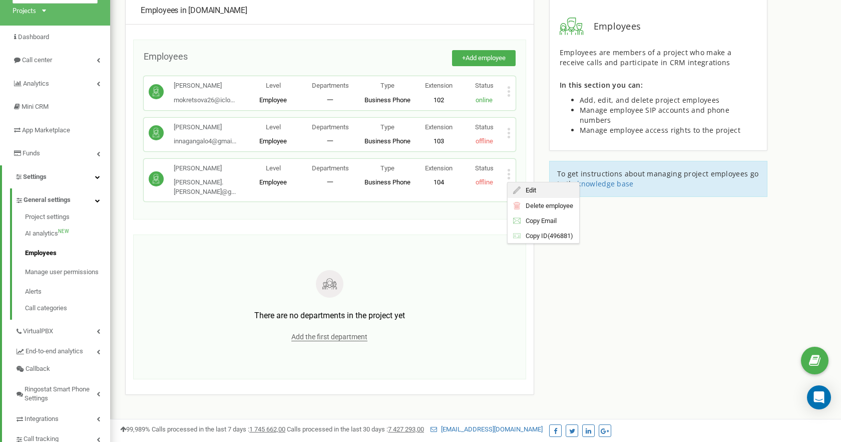
click at [525, 191] on span "Edit" at bounding box center [529, 190] width 16 height 7
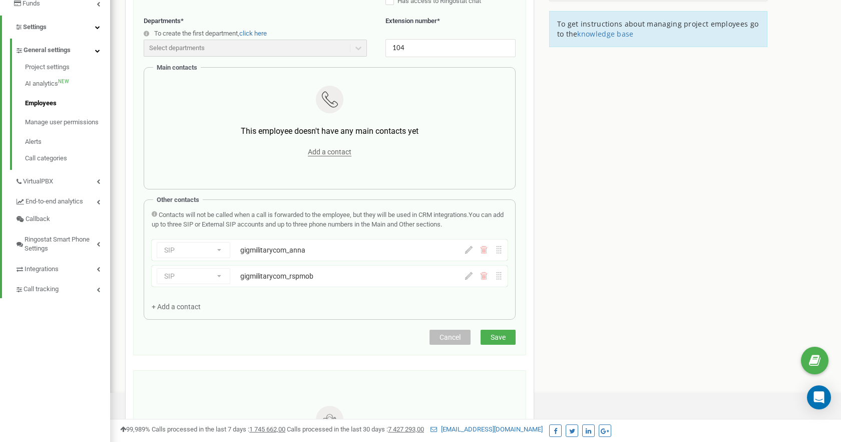
scroll to position [209, 0]
click at [467, 277] on icon at bounding box center [469, 275] width 8 height 8
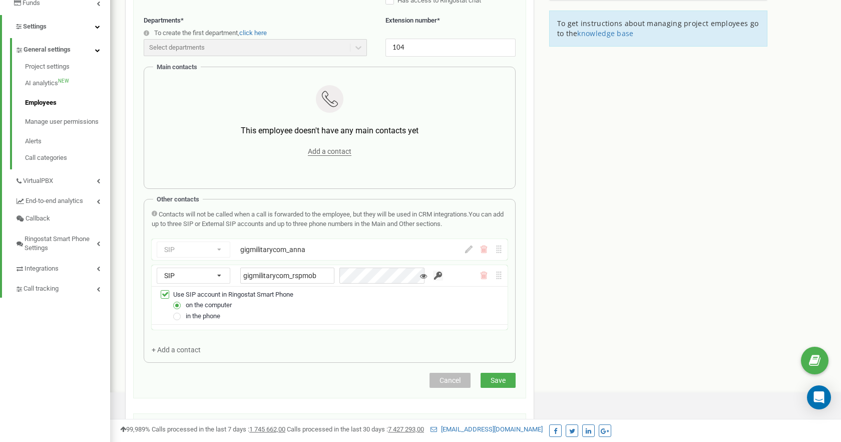
click at [433, 276] on input "button" at bounding box center [438, 275] width 10 height 10
click at [501, 384] on div "Employees in gigmilitary.com Edit the employee Email * anabel.davidiuk@gmail.co…" at bounding box center [329, 210] width 409 height 727
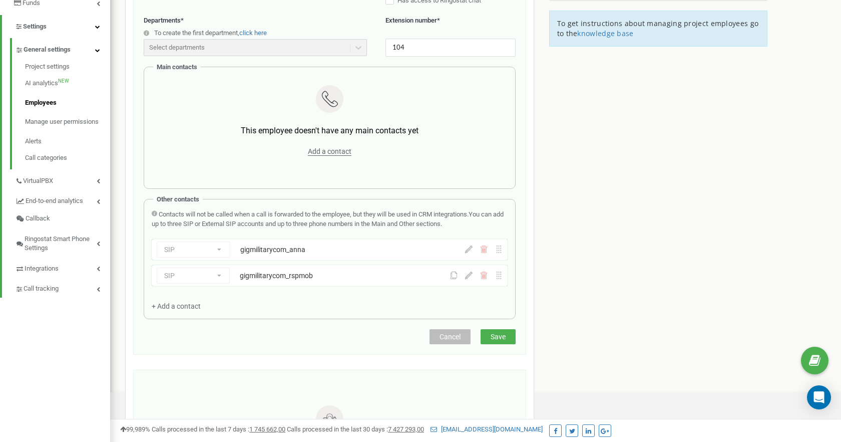
click at [452, 276] on icon at bounding box center [454, 275] width 8 height 8
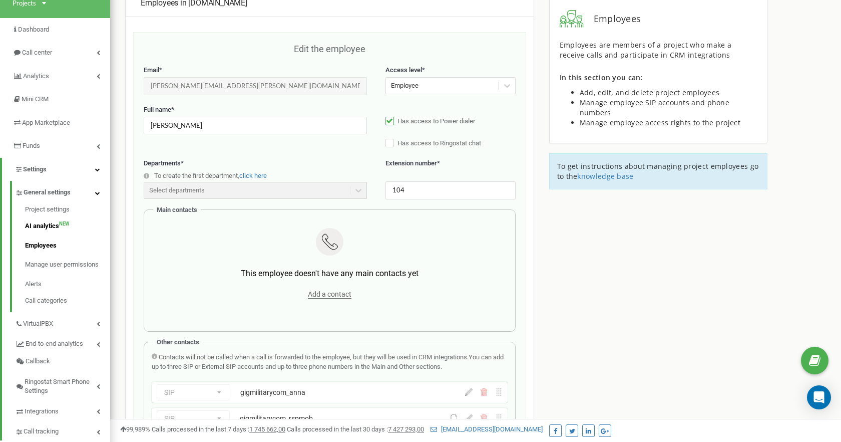
scroll to position [80, 0]
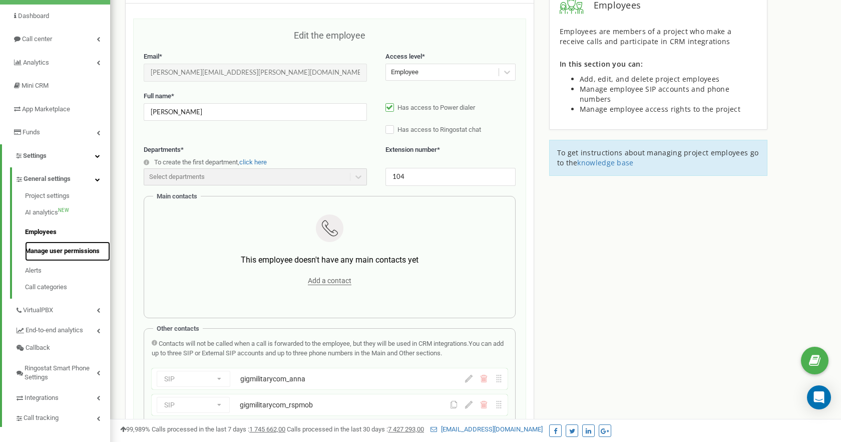
click at [34, 253] on link "Manage user permissions" at bounding box center [67, 251] width 85 height 20
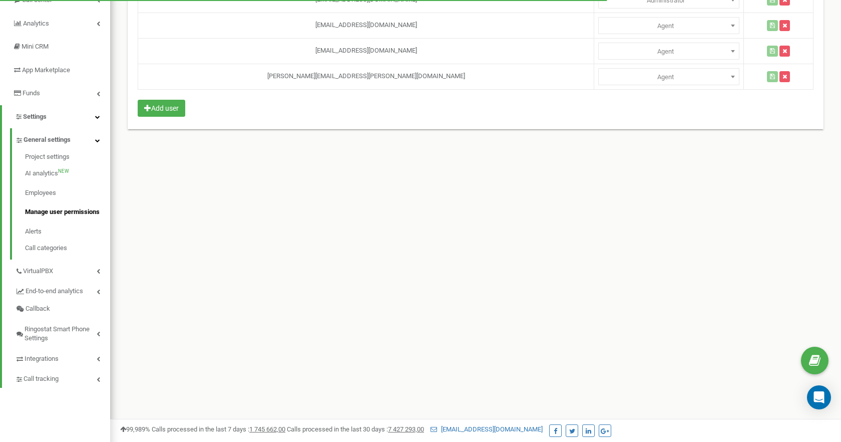
scroll to position [126, 0]
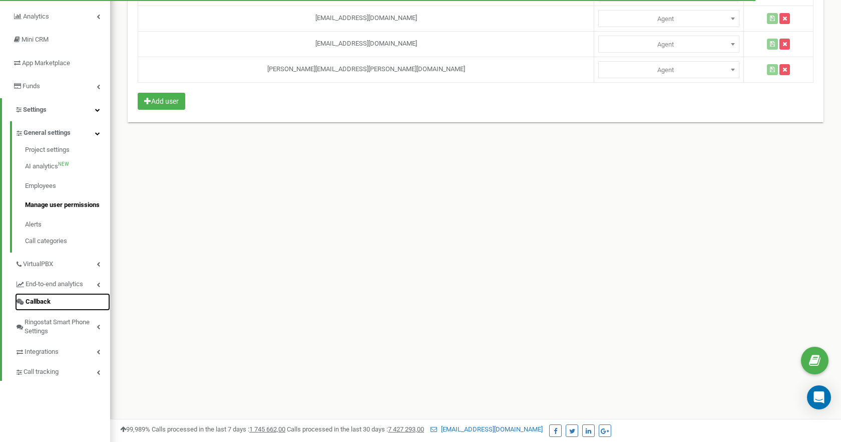
click at [51, 299] on link "Callback" at bounding box center [62, 302] width 95 height 18
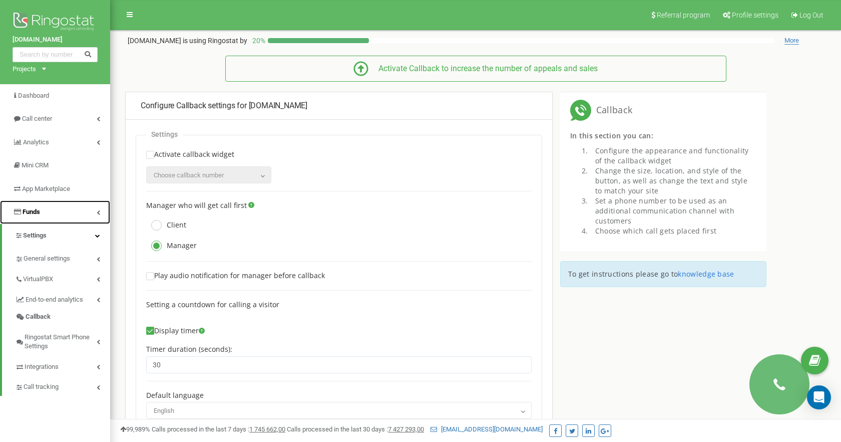
click at [95, 213] on link "Funds" at bounding box center [55, 212] width 110 height 24
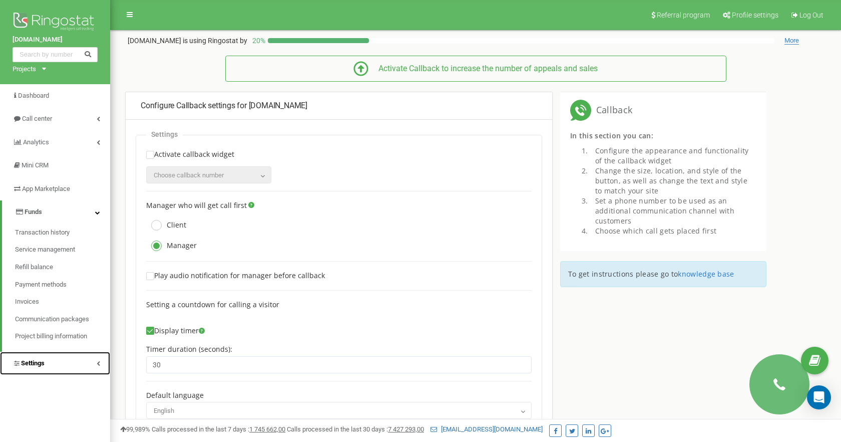
click at [31, 364] on span "Settings" at bounding box center [33, 363] width 24 height 8
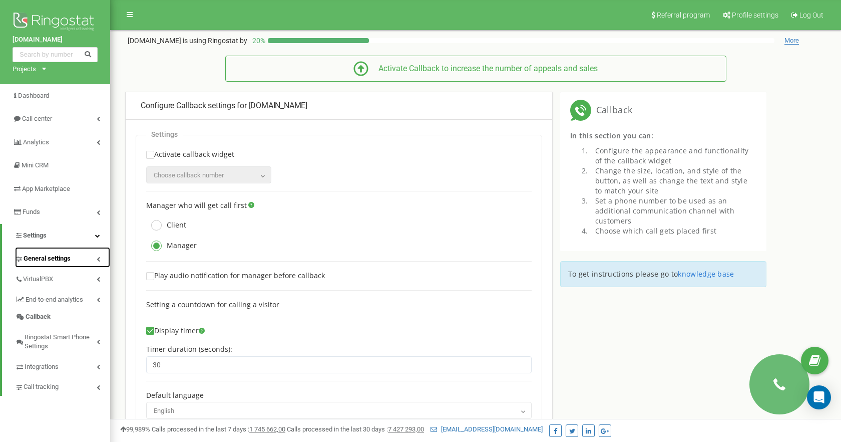
click at [40, 259] on span "General settings" at bounding box center [47, 259] width 47 height 10
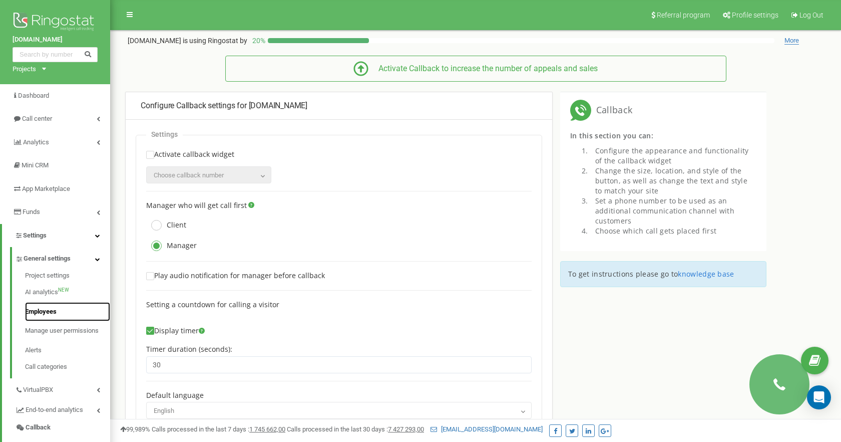
click at [39, 314] on link "Employees" at bounding box center [67, 312] width 85 height 20
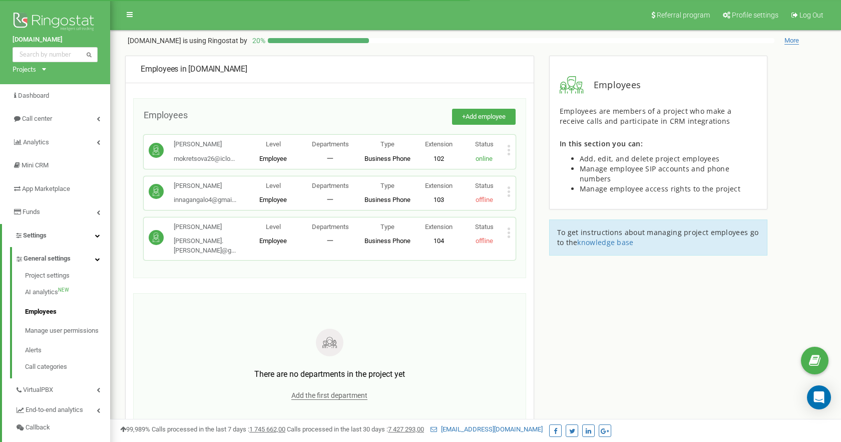
click at [508, 194] on icon at bounding box center [509, 195] width 3 height 3
click at [524, 206] on span "Edit" at bounding box center [529, 207] width 16 height 7
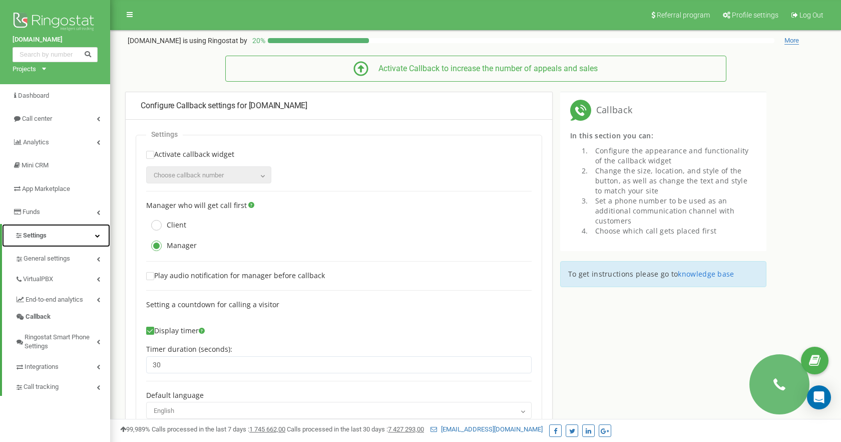
click at [51, 238] on link "Settings" at bounding box center [56, 236] width 108 height 24
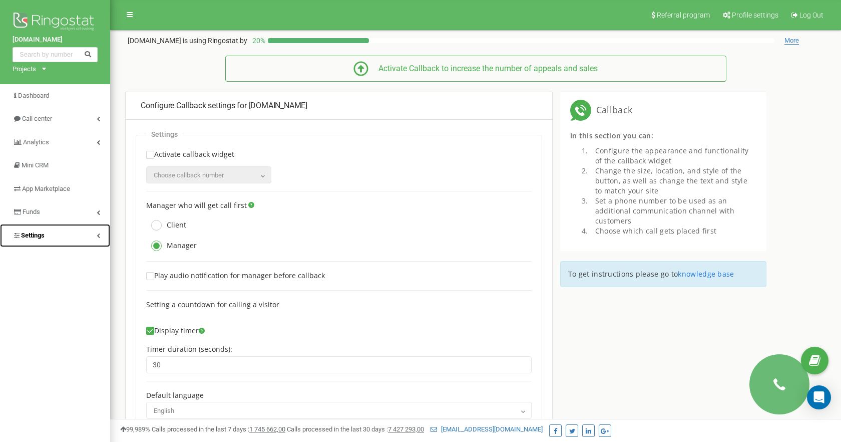
click at [62, 235] on link "Settings" at bounding box center [55, 236] width 110 height 24
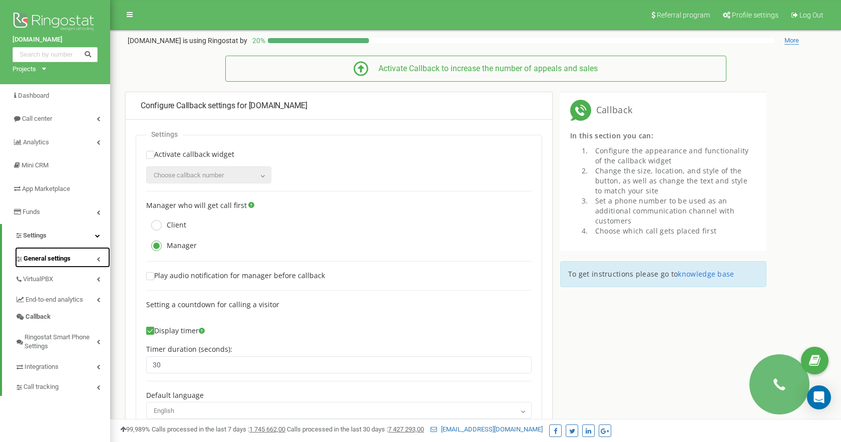
click at [76, 260] on link "General settings" at bounding box center [62, 257] width 95 height 21
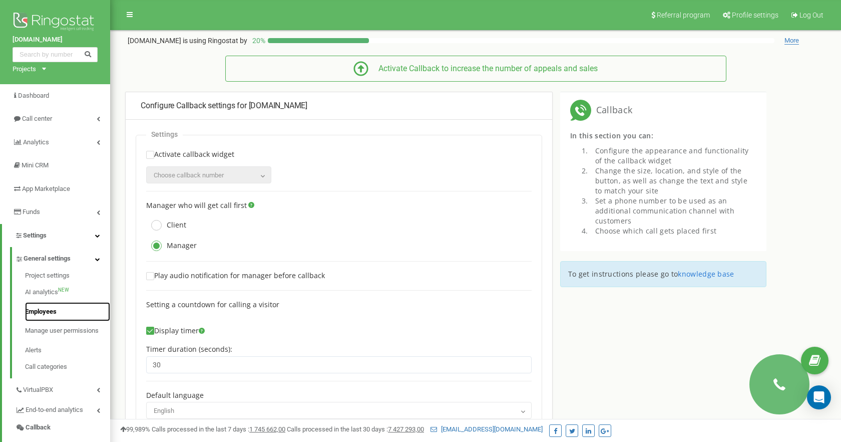
click at [33, 309] on link "Employees" at bounding box center [67, 312] width 85 height 20
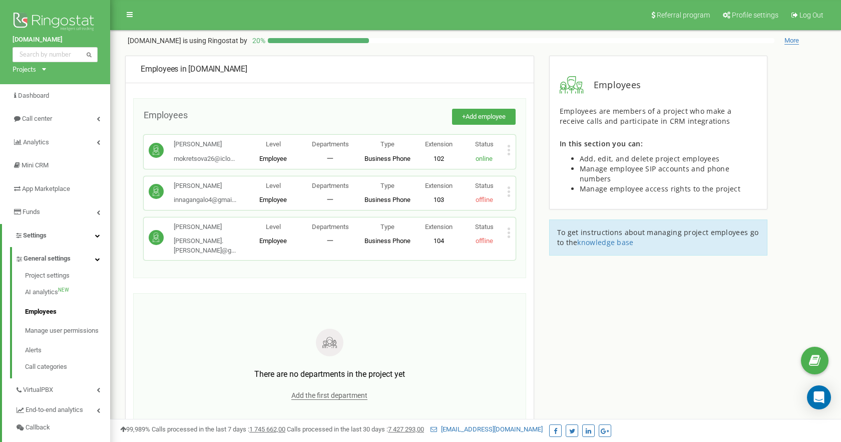
click at [507, 231] on icon at bounding box center [509, 232] width 4 height 11
click at [530, 249] on span "Edit" at bounding box center [529, 248] width 16 height 7
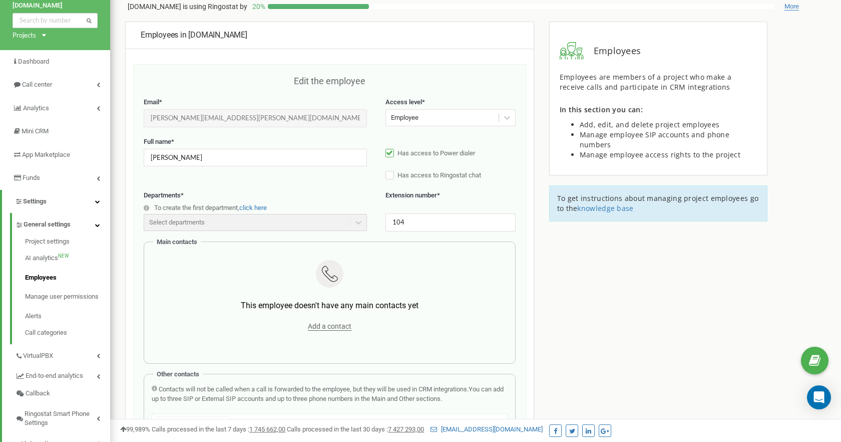
scroll to position [33, 0]
drag, startPoint x: 408, startPoint y: 225, endPoint x: 401, endPoint y: 226, distance: 6.6
click at [401, 226] on input "104" at bounding box center [451, 223] width 130 height 18
type input "105"
click at [584, 225] on div "Employees Employees are members of a project who make a receive calls and parti…" at bounding box center [659, 128] width 234 height 210
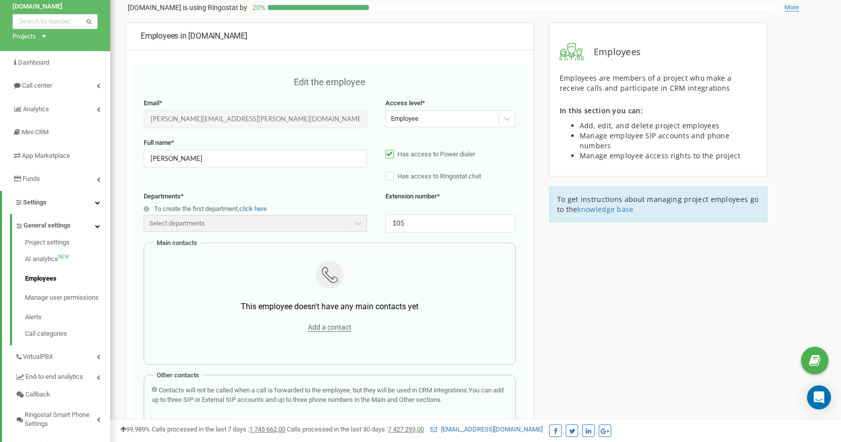
scroll to position [363, 0]
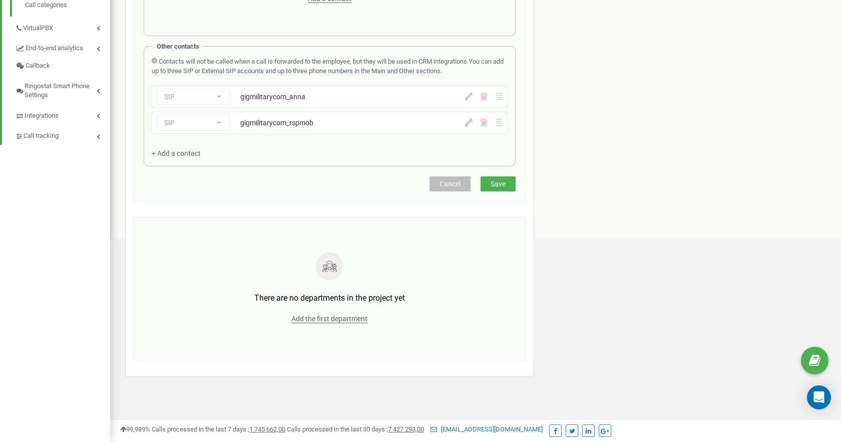
click at [496, 177] on button "Save" at bounding box center [498, 183] width 35 height 15
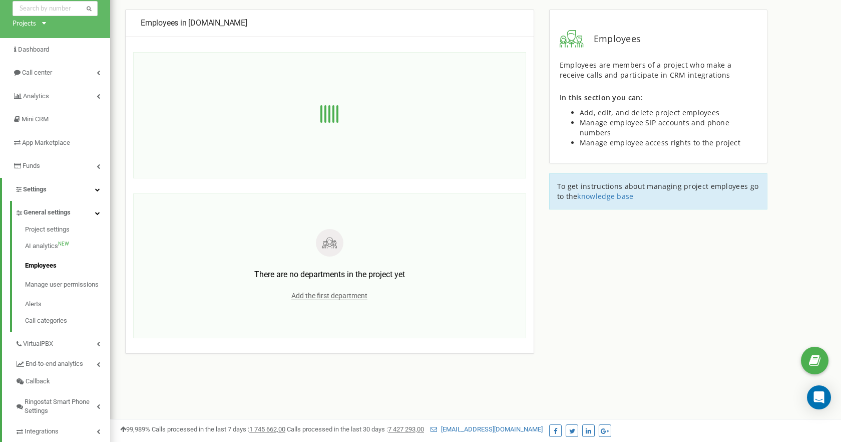
scroll to position [0, 0]
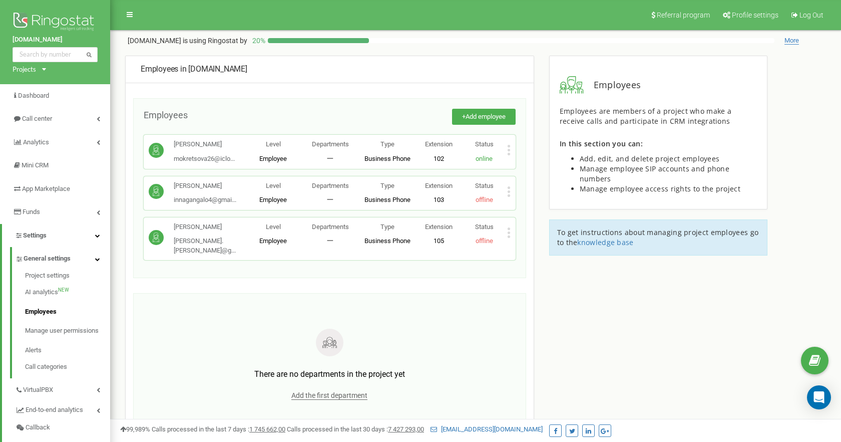
click at [505, 151] on div "Status online" at bounding box center [485, 152] width 46 height 24
click at [510, 152] on div "Мокрецова Юлія mokretsova26@iclo... [EMAIL_ADDRESS][DOMAIN_NAME] Level Employee…" at bounding box center [330, 152] width 372 height 34
click at [509, 152] on icon at bounding box center [509, 150] width 4 height 11
click at [502, 250] on div "Employees + Add employee [PERSON_NAME] Юлія mokretsova26@iclo... [EMAIL_ADDRESS…" at bounding box center [329, 188] width 393 height 180
click at [506, 235] on div "Status offline" at bounding box center [485, 234] width 46 height 24
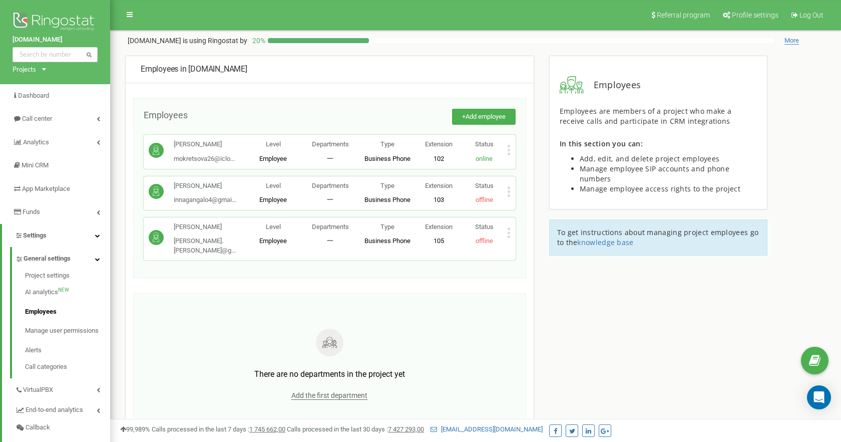
click at [509, 233] on icon at bounding box center [509, 232] width 3 height 3
click at [524, 251] on span "Edit" at bounding box center [529, 248] width 16 height 7
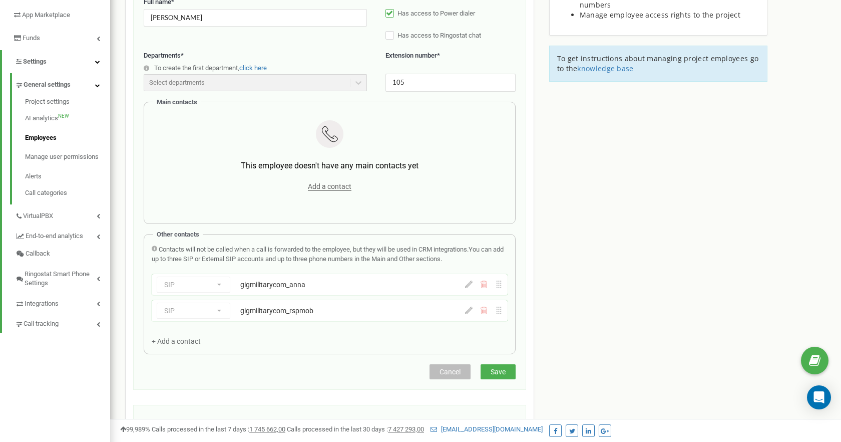
scroll to position [192, 0]
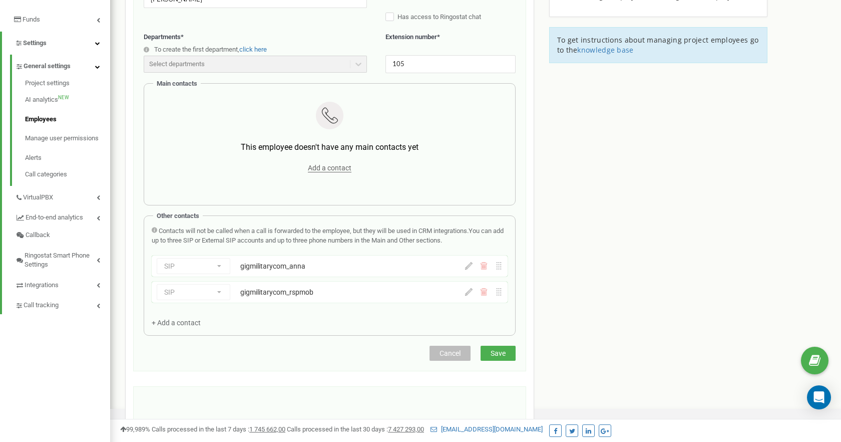
click at [217, 262] on div "SIP Phone number SIP External SIP gigmilitarycom_anna" at bounding box center [304, 266] width 294 height 16
click at [209, 272] on div "SIP Phone number SIP External SIP gigmilitarycom_anna" at bounding box center [304, 266] width 294 height 16
click at [209, 266] on div "SIP Phone number SIP External SIP gigmilitarycom_anna" at bounding box center [304, 266] width 294 height 16
click at [485, 268] on icon at bounding box center [484, 266] width 8 height 8
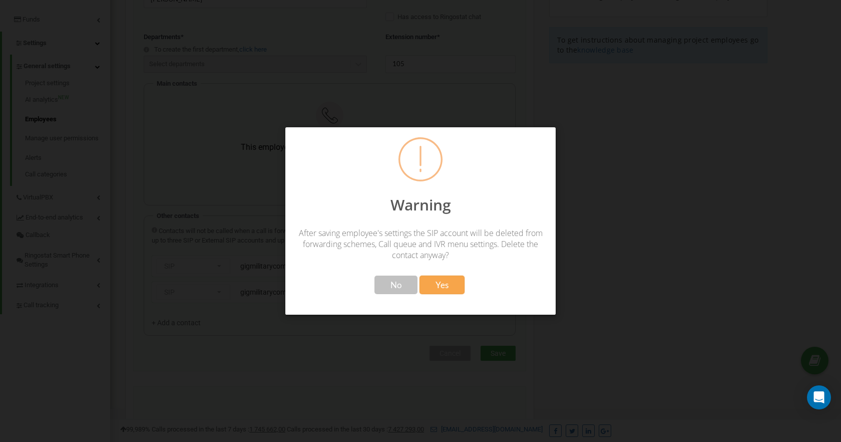
click at [440, 289] on button "Yes" at bounding box center [442, 284] width 45 height 19
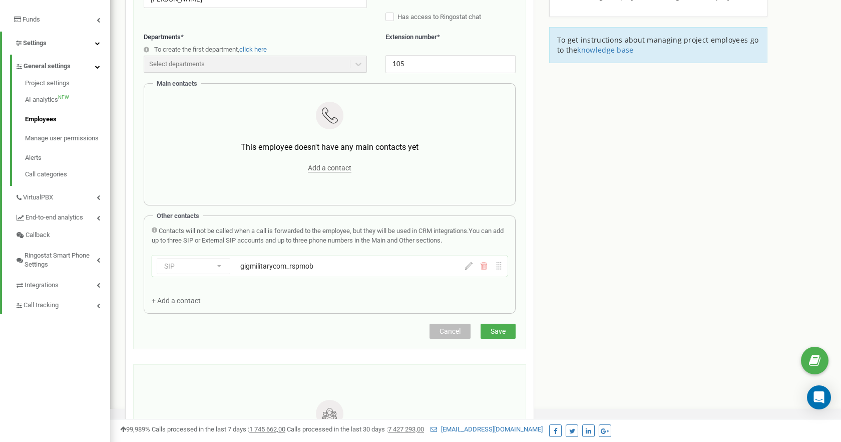
click at [483, 267] on icon at bounding box center [484, 266] width 8 height 8
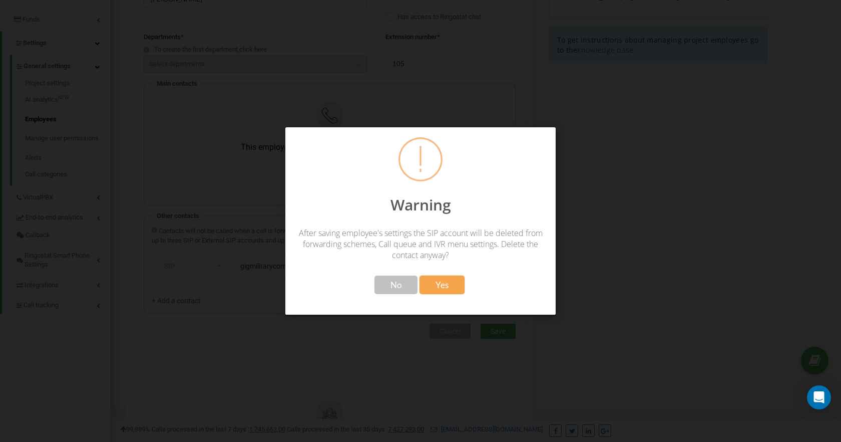
click at [438, 279] on span "Yes" at bounding box center [442, 284] width 13 height 11
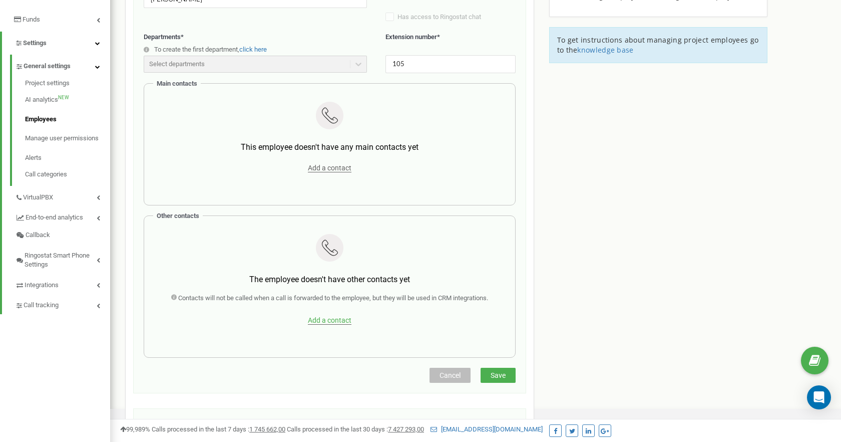
click at [329, 317] on span "Add a contact" at bounding box center [330, 320] width 44 height 9
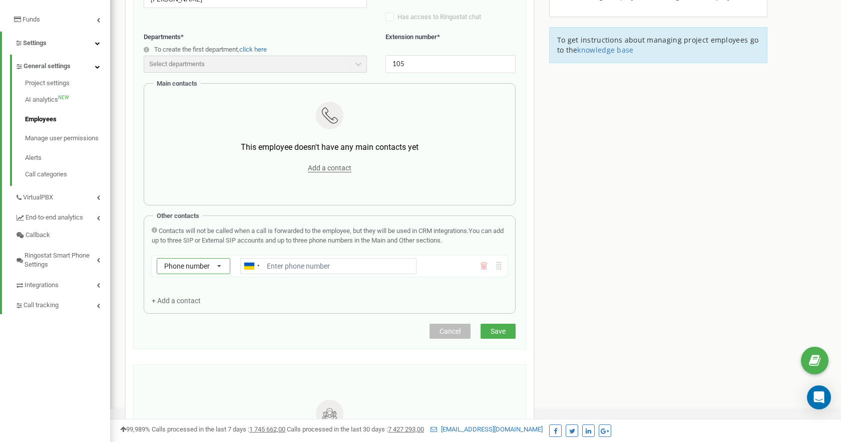
click at [210, 265] on icon at bounding box center [219, 266] width 18 height 16
click at [183, 296] on div "SIP" at bounding box center [193, 294] width 73 height 15
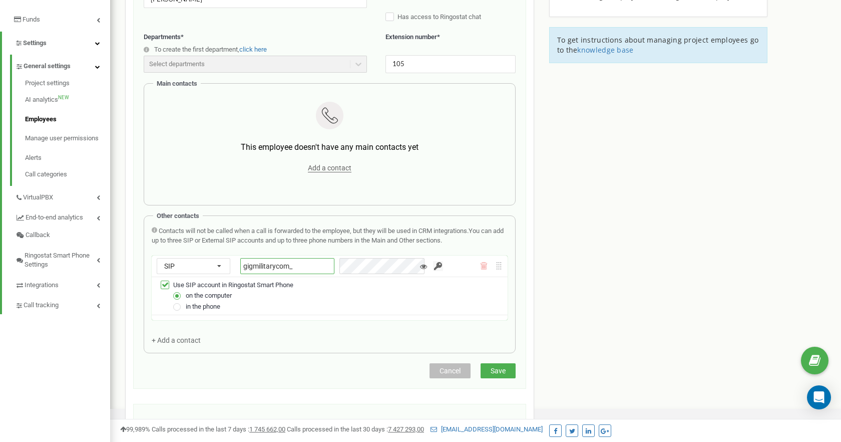
click at [307, 271] on input "gigmilitarycom_" at bounding box center [287, 266] width 94 height 16
type input "gigmilitarycom_anna"
click at [433, 266] on input "button" at bounding box center [438, 266] width 10 height 10
click at [490, 372] on div "Employees in [DOMAIN_NAME] Edit the employee Email * [PERSON_NAME][EMAIL_ADDRES…" at bounding box center [329, 213] width 409 height 701
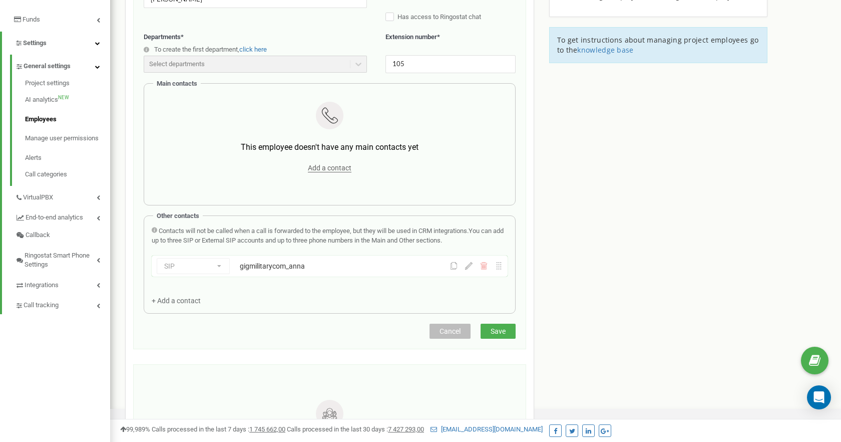
click at [168, 305] on span "+ Add a contact" at bounding box center [176, 301] width 49 height 8
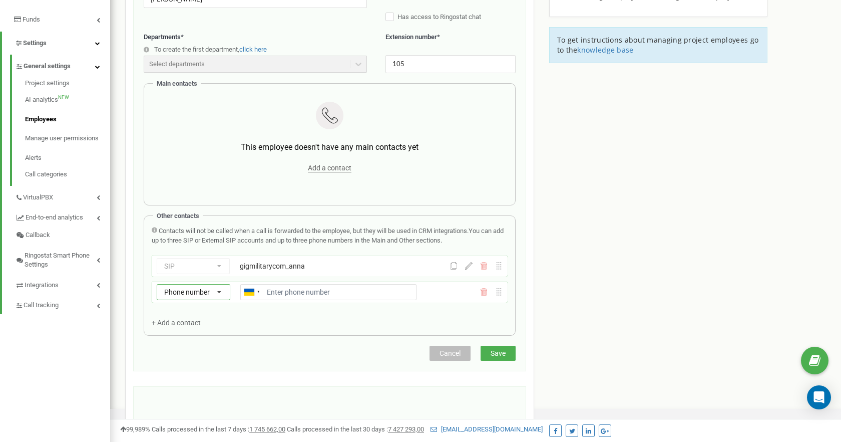
click at [200, 291] on span "Phone number" at bounding box center [187, 292] width 46 height 8
click at [173, 324] on div "SIP" at bounding box center [193, 321] width 73 height 15
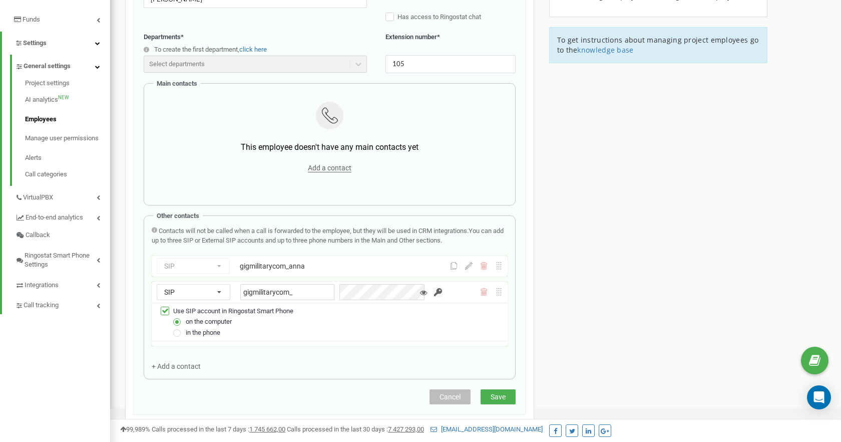
click at [195, 334] on span "in the phone" at bounding box center [203, 333] width 35 height 8
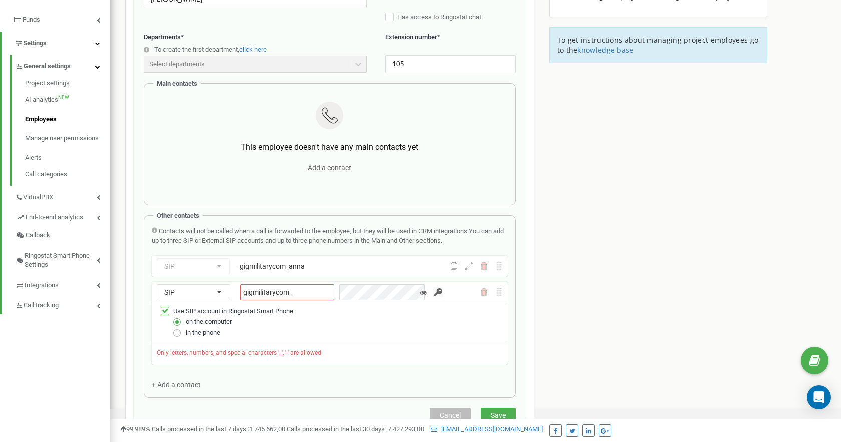
click at [178, 329] on label at bounding box center [177, 329] width 9 height 0
click at [0, 0] on input "in the phone" at bounding box center [0, 0] width 0 height 0
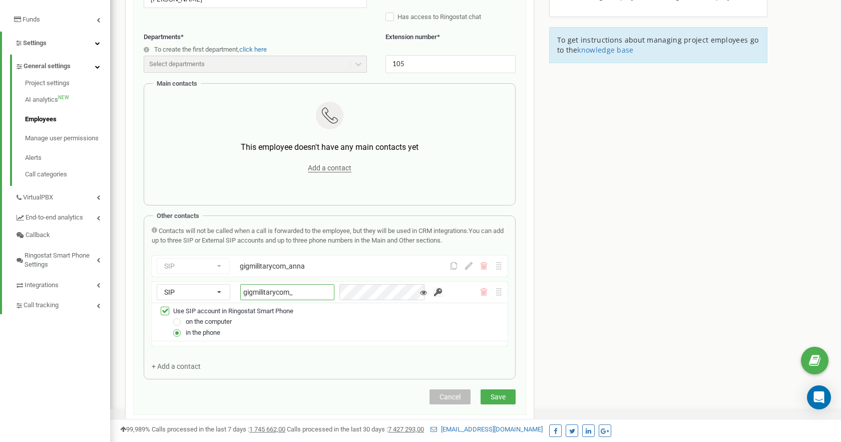
click at [313, 293] on input "gigmilitarycom_" at bounding box center [287, 292] width 94 height 16
paste input "gigmilitarycom_rspmob"
drag, startPoint x: 327, startPoint y: 292, endPoint x: 208, endPoint y: 286, distance: 118.4
click at [208, 287] on div "SIP Phone number SIP External SIP gigmilitarycom_gigmilitarycom_rspmob" at bounding box center [304, 292] width 294 height 16
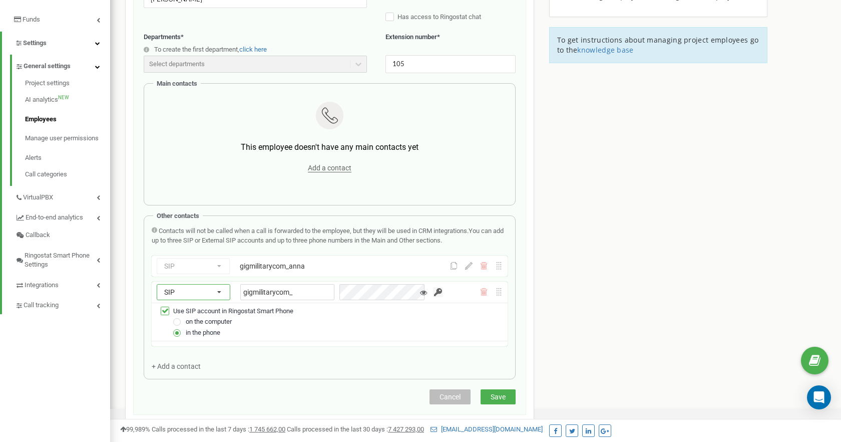
paste input "gigmilitarycom_rspmob"
drag, startPoint x: 300, startPoint y: 293, endPoint x: 221, endPoint y: 277, distance: 80.4
click at [221, 277] on div "SIP Phone number SIP External SIP gigmilitarycom_anna SIP Phone number SIP Exte…" at bounding box center [330, 300] width 356 height 91
paste input "rspmob"
type input "gigmilitarycom_rspmob"
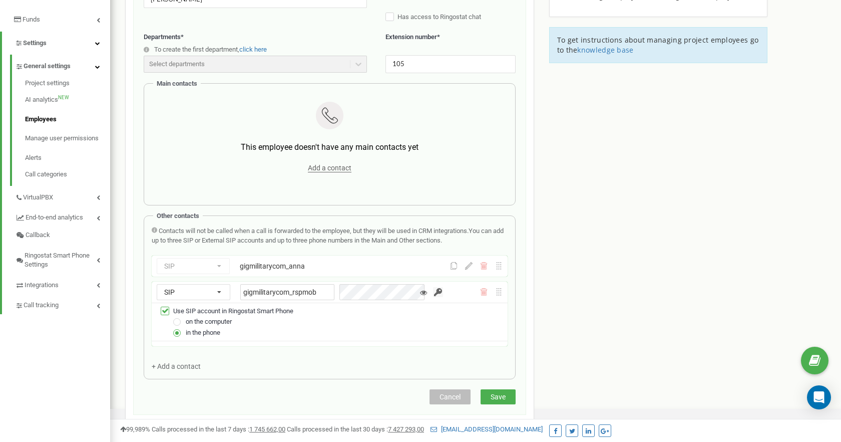
click at [433, 289] on input "button" at bounding box center [438, 292] width 10 height 10
click at [491, 399] on div "Employees in [DOMAIN_NAME] Edit the employee Email * [PERSON_NAME][EMAIL_ADDRES…" at bounding box center [329, 226] width 409 height 727
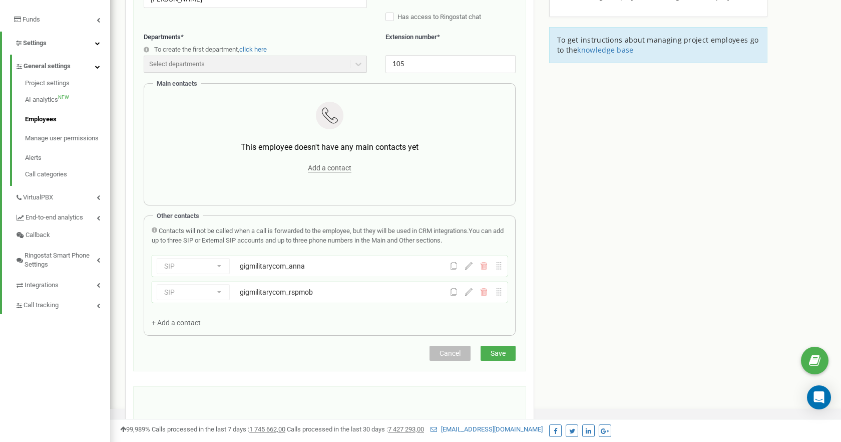
click at [454, 292] on icon at bounding box center [454, 292] width 8 height 8
click at [469, 290] on icon at bounding box center [469, 292] width 8 height 8
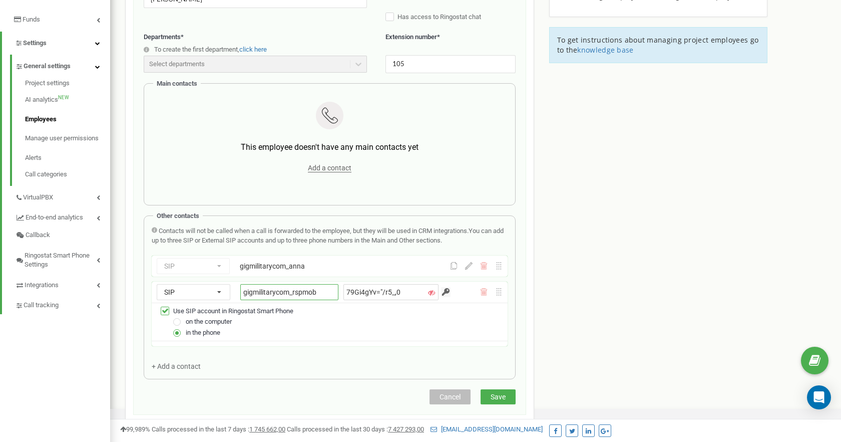
click at [318, 291] on input "gigmilitarycom_rspmob" at bounding box center [289, 292] width 98 height 16
type input "gigmilitarycom_rspmob_Anna"
click at [495, 399] on div "Employees in [DOMAIN_NAME] Edit the employee Email * [PERSON_NAME][EMAIL_ADDRES…" at bounding box center [329, 226] width 409 height 727
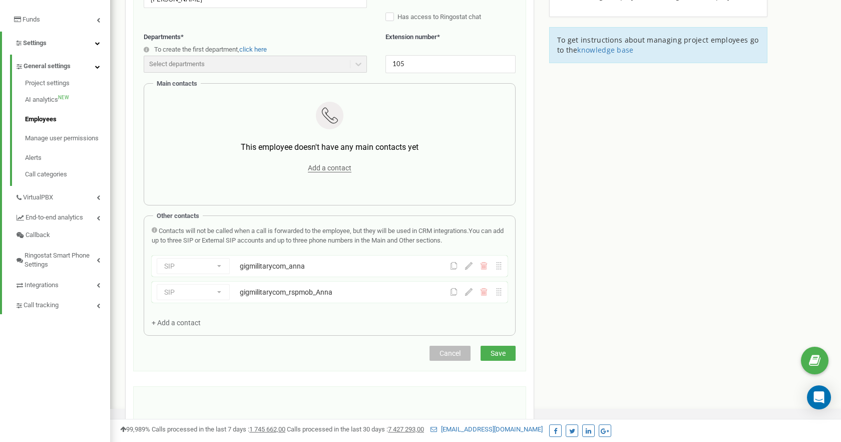
click at [452, 289] on icon at bounding box center [454, 292] width 8 height 8
click at [505, 353] on span "Save" at bounding box center [498, 353] width 15 height 8
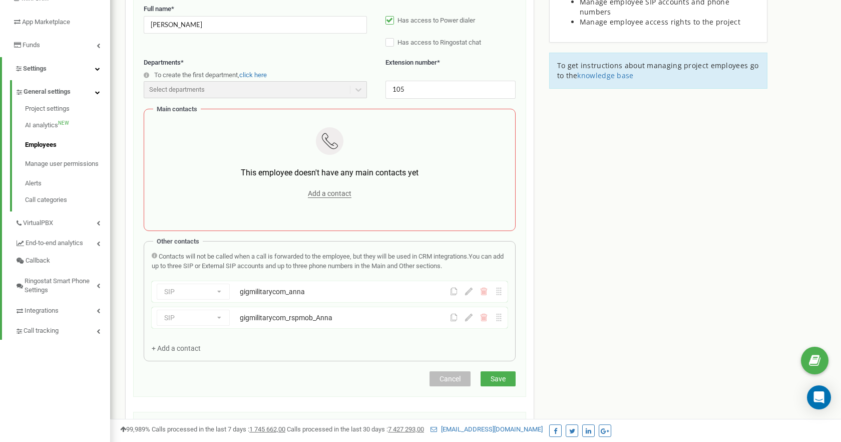
scroll to position [170, 0]
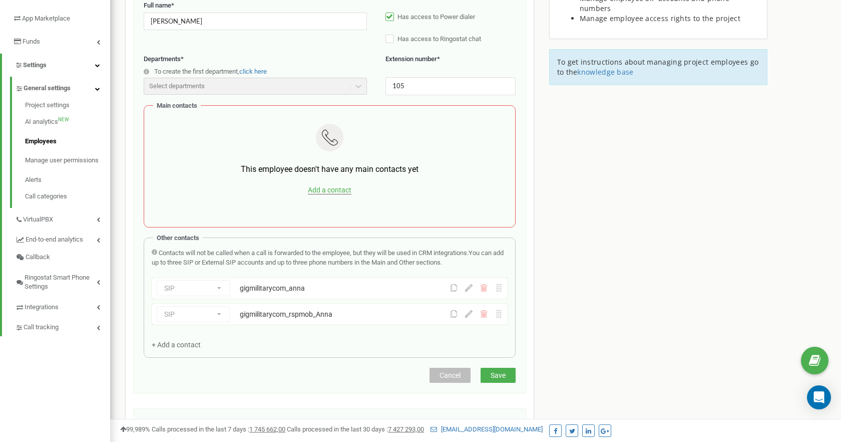
click at [325, 193] on span "Add a contact" at bounding box center [330, 190] width 44 height 9
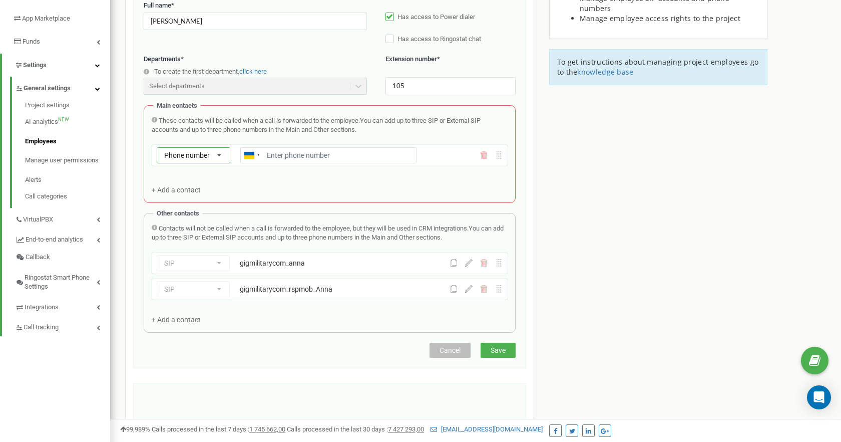
click at [206, 148] on div "Phone number Phone number SIP External SIP" at bounding box center [194, 155] width 74 height 16
click at [179, 188] on div "SIP" at bounding box center [193, 184] width 73 height 15
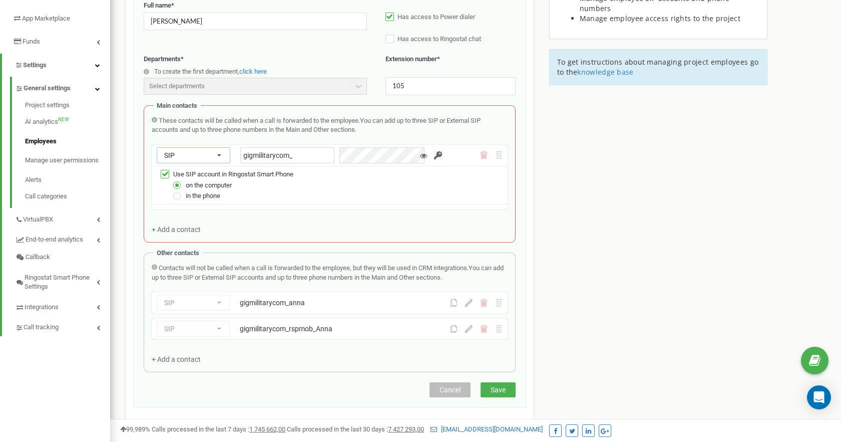
click at [484, 310] on div "SIP Phone number SIP External SIP gigmilitarycom_anna" at bounding box center [330, 302] width 356 height 21
click at [485, 306] on icon at bounding box center [484, 303] width 8 height 8
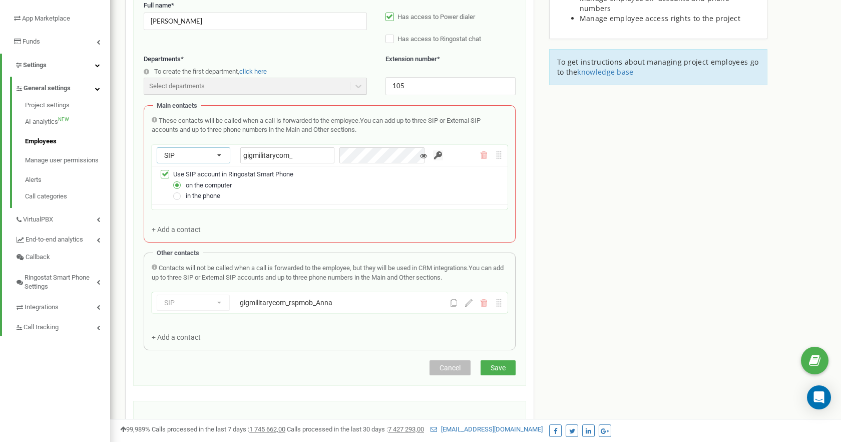
click at [485, 306] on icon at bounding box center [484, 303] width 8 height 8
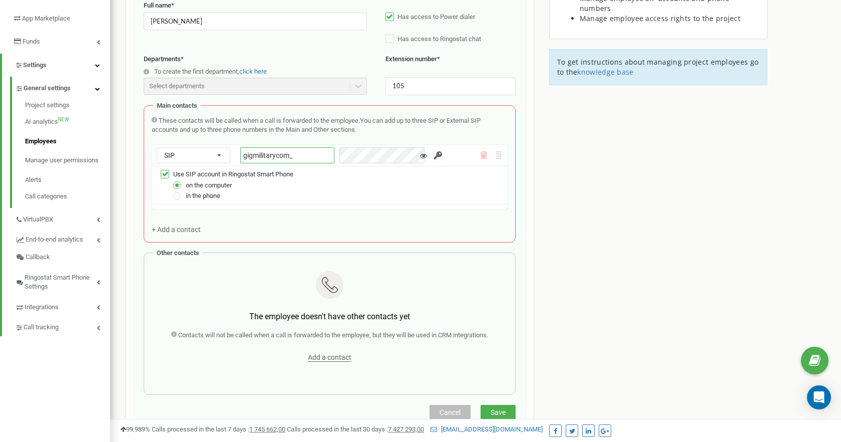
click at [303, 155] on input "gigmilitarycom_" at bounding box center [287, 155] width 94 height 16
type input "gigmilitarycom_anna"
click at [433, 159] on input "button" at bounding box center [438, 155] width 10 height 10
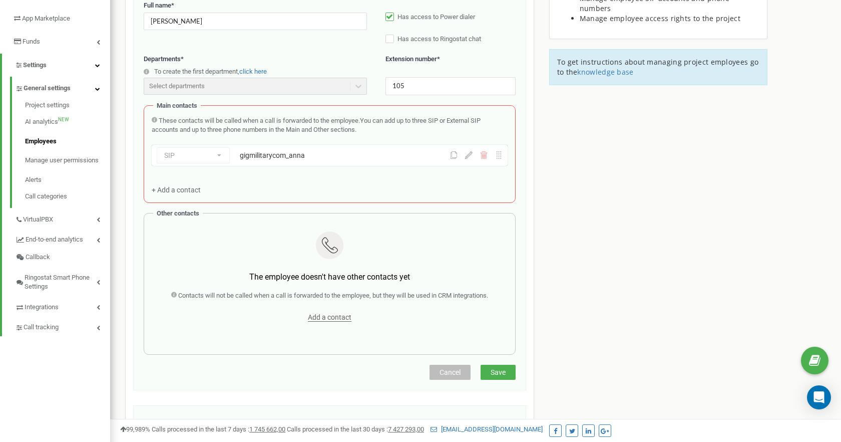
click at [173, 230] on div "Email * [PERSON_NAME][EMAIL_ADDRESS][PERSON_NAME][DOMAIN_NAME] Email is unable …" at bounding box center [330, 158] width 372 height 394
click at [204, 158] on div "SIP Phone number SIP External SIP gigmilitarycom_anna" at bounding box center [303, 155] width 293 height 16
click at [180, 188] on span "+ Add a contact" at bounding box center [176, 190] width 49 height 8
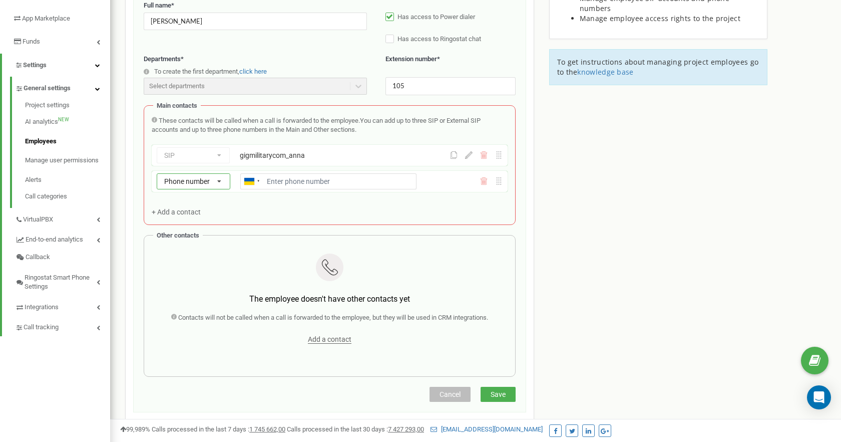
click at [221, 180] on icon at bounding box center [219, 182] width 18 height 16
click at [189, 208] on div "SIP" at bounding box center [193, 210] width 73 height 15
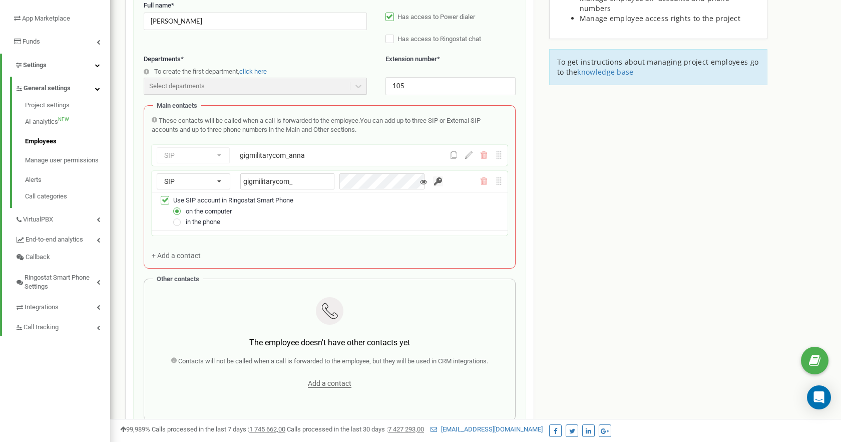
click at [198, 227] on label "in the phone" at bounding box center [203, 221] width 35 height 11
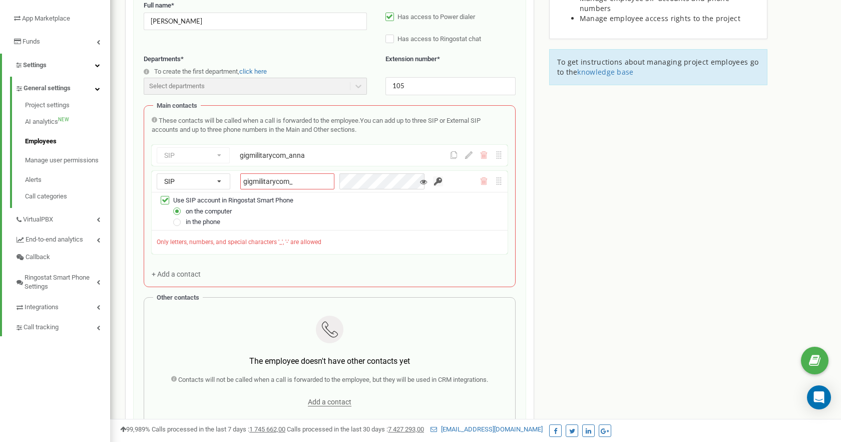
click at [198, 223] on span "in the phone" at bounding box center [203, 222] width 35 height 8
click at [176, 218] on label at bounding box center [177, 218] width 9 height 0
click at [0, 0] on input "in the phone" at bounding box center [0, 0] width 0 height 0
click at [300, 183] on input "gigmilitarycom_" at bounding box center [287, 181] width 94 height 16
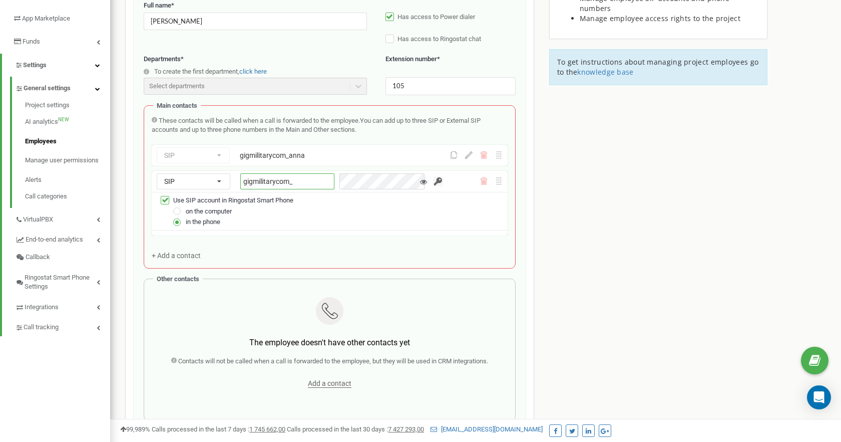
paste input "spmob_Anna"
type input "gigmilitarycom_spmob_Anna"
click at [433, 185] on input "button" at bounding box center [438, 181] width 10 height 10
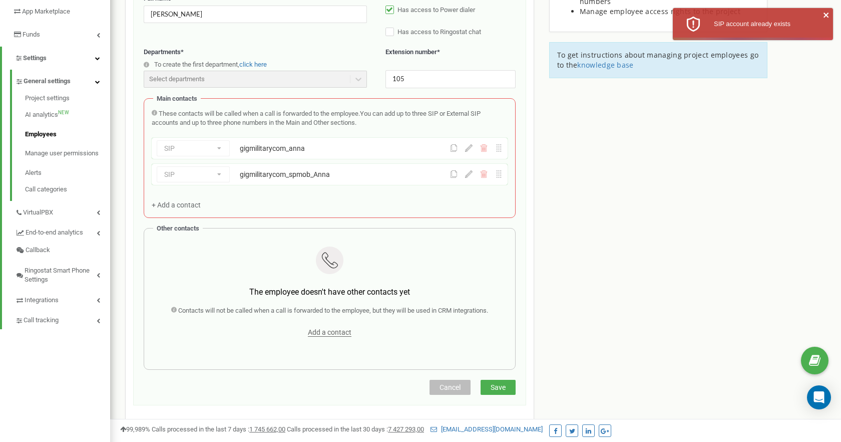
scroll to position [195, 0]
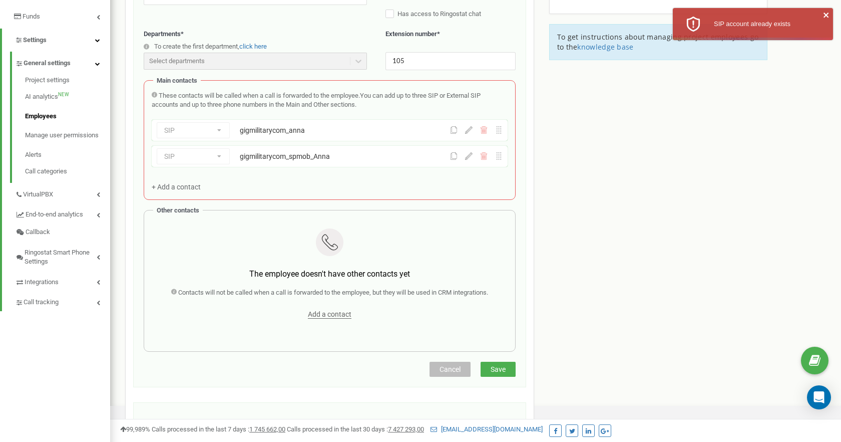
click at [492, 370] on span "Save" at bounding box center [498, 369] width 15 height 8
click at [347, 154] on div "gigmilitarycom_spmob_Anna" at bounding box center [328, 156] width 176 height 10
click at [469, 157] on icon at bounding box center [469, 156] width 8 height 8
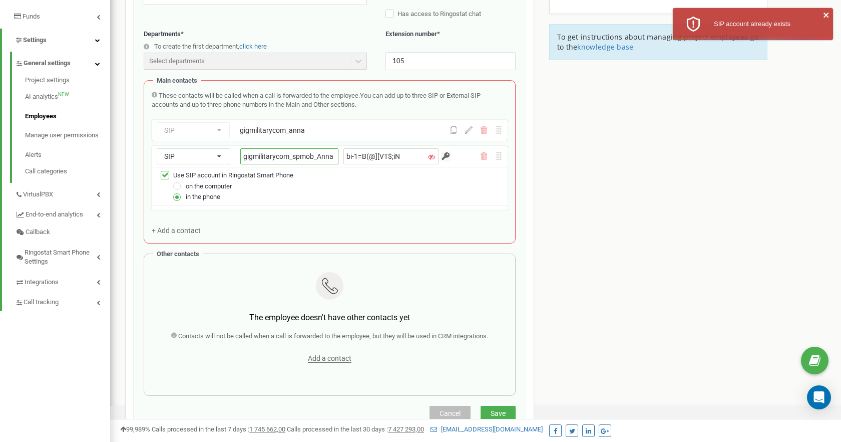
drag, startPoint x: 318, startPoint y: 157, endPoint x: 328, endPoint y: 158, distance: 10.1
click at [326, 158] on input "gigmilitarycom_spmob_Anna" at bounding box center [289, 156] width 98 height 16
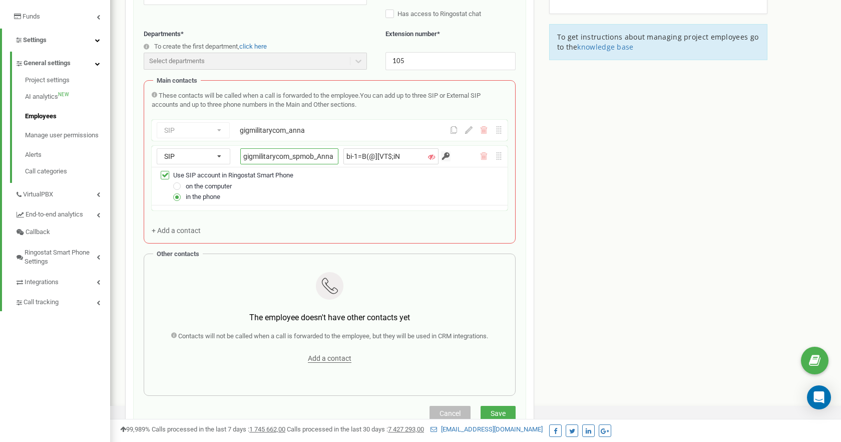
click at [323, 156] on input "gigmilitarycom_spmob_Anna" at bounding box center [289, 156] width 98 height 16
drag, startPoint x: 326, startPoint y: 157, endPoint x: 333, endPoint y: 158, distance: 7.2
click at [333, 158] on div "gigmilitarycom_spmob_Anna bi-1=B(@][VT$;iN" at bounding box center [339, 156] width 198 height 16
type input "gigmilitarycom_spmob_Ann"
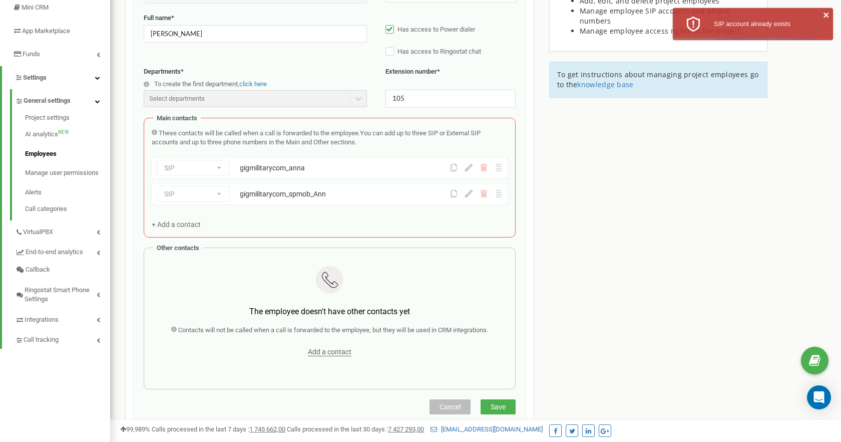
scroll to position [166, 0]
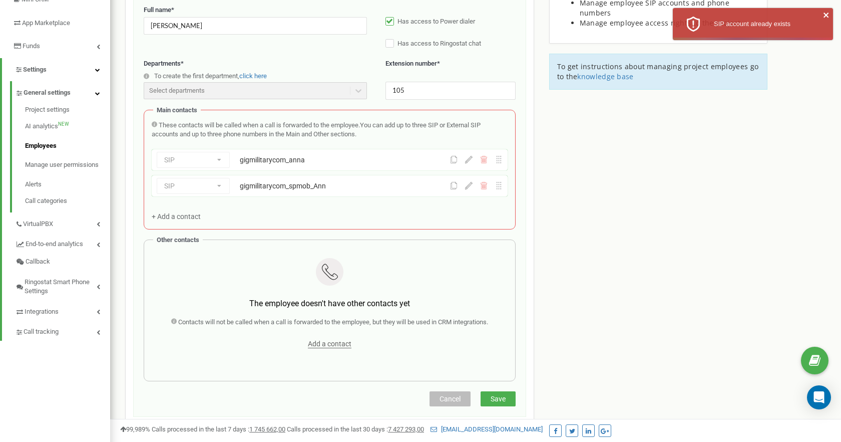
click at [324, 161] on div "gigmilitarycom_anna" at bounding box center [328, 160] width 176 height 10
click at [466, 162] on icon at bounding box center [469, 160] width 8 height 8
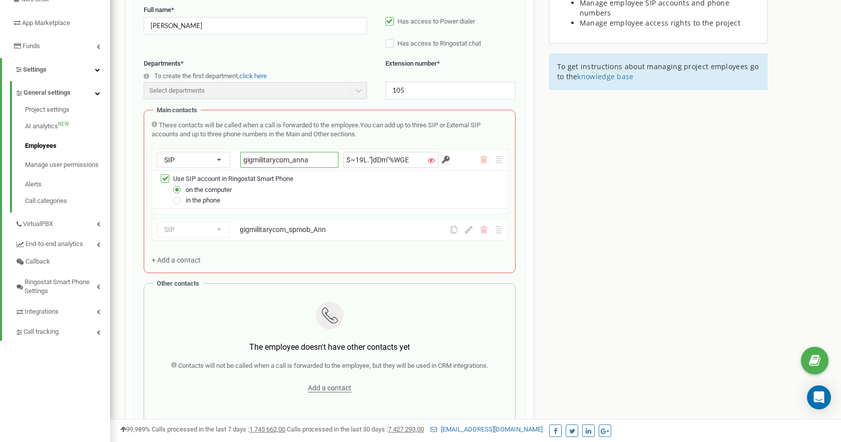
click at [316, 163] on input "gigmilitarycom_anna" at bounding box center [289, 160] width 98 height 16
type input "gigmilitarycom_anna12"
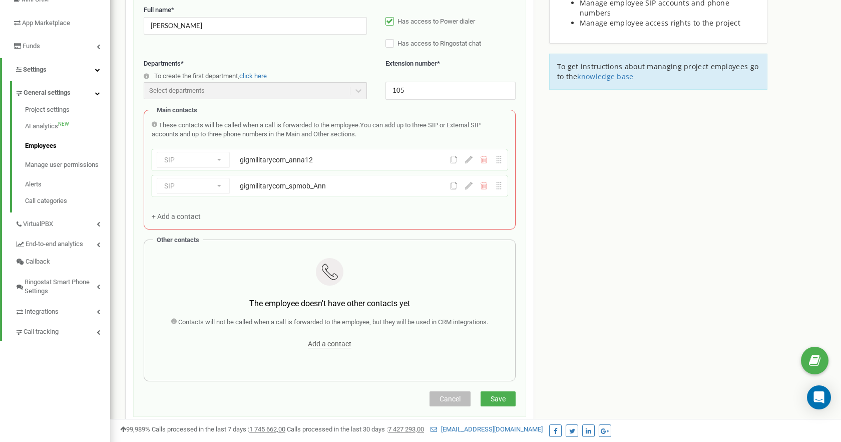
click at [468, 189] on icon at bounding box center [469, 186] width 8 height 8
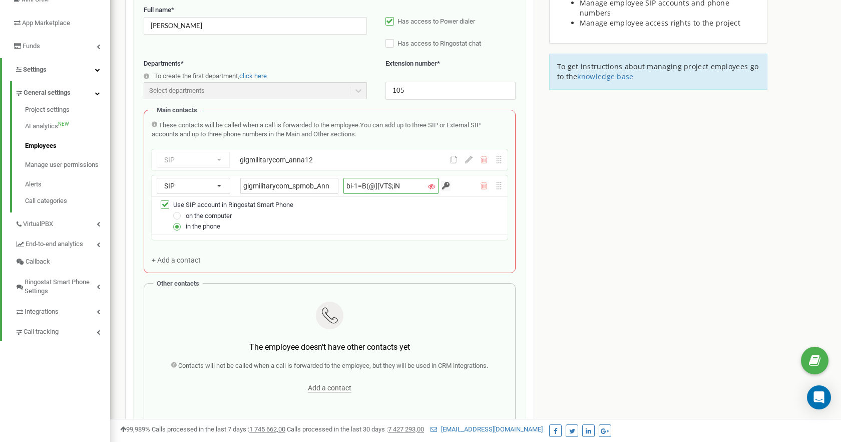
scroll to position [0, 5]
drag, startPoint x: 319, startPoint y: 186, endPoint x: 332, endPoint y: 183, distance: 12.8
click at [332, 183] on div "gigmilitarycom_spmob_Ann bi-1=B(@][VT$;iN" at bounding box center [339, 186] width 198 height 16
click at [325, 185] on input "gigmilitarycom_spmob_Ann" at bounding box center [289, 186] width 98 height 16
type input "gigmilitarycom_spmob_Ann12"
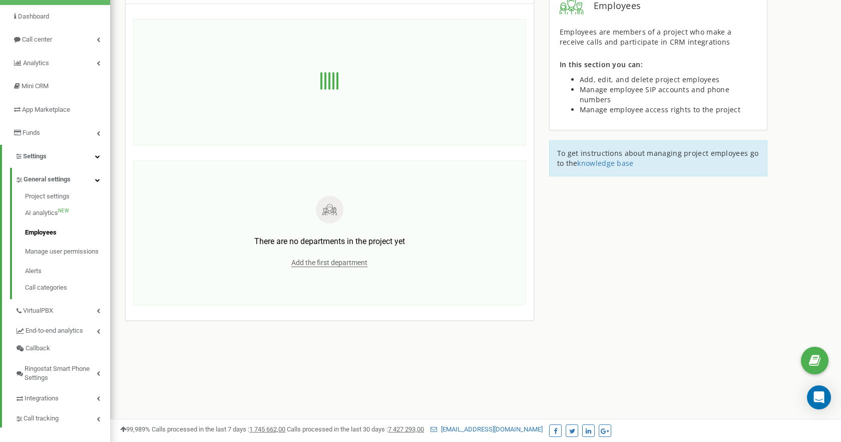
scroll to position [0, 0]
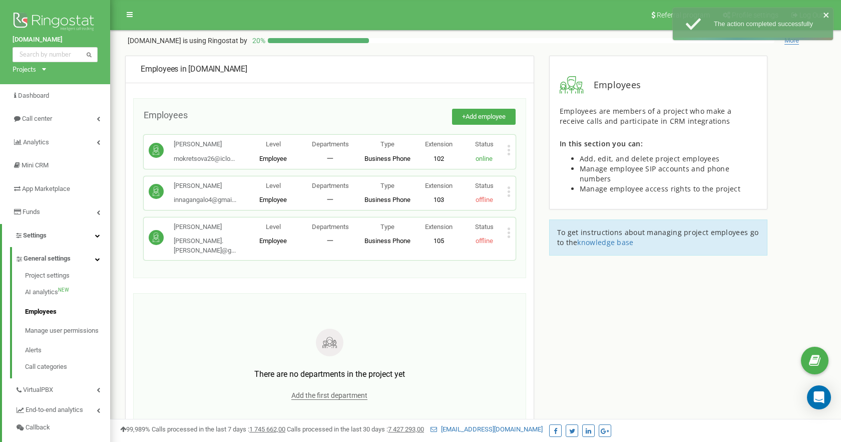
click at [506, 228] on p "Status" at bounding box center [485, 227] width 46 height 10
click at [508, 231] on icon at bounding box center [509, 232] width 3 height 3
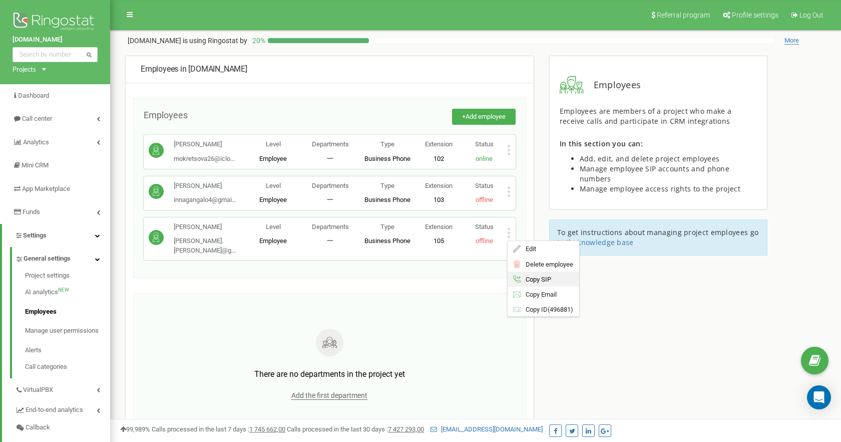
click at [526, 276] on span "Copy SIP" at bounding box center [536, 279] width 31 height 7
click at [503, 228] on p "Status" at bounding box center [485, 227] width 46 height 10
click at [507, 233] on icon at bounding box center [509, 232] width 4 height 11
click at [515, 245] on icon at bounding box center [517, 249] width 8 height 8
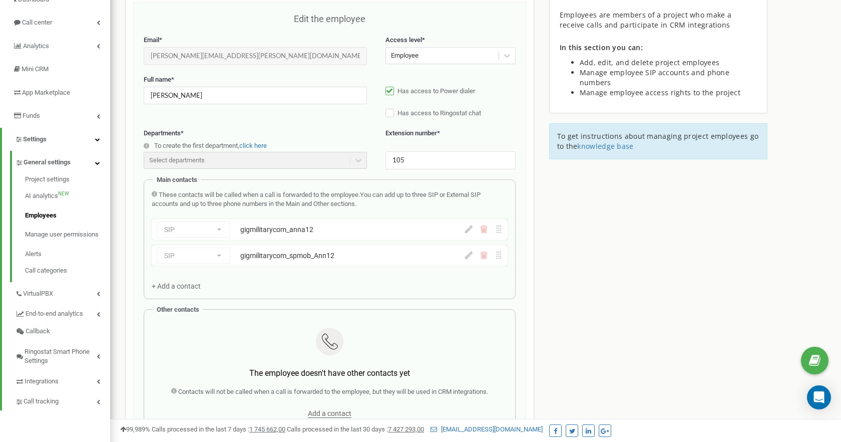
scroll to position [100, 0]
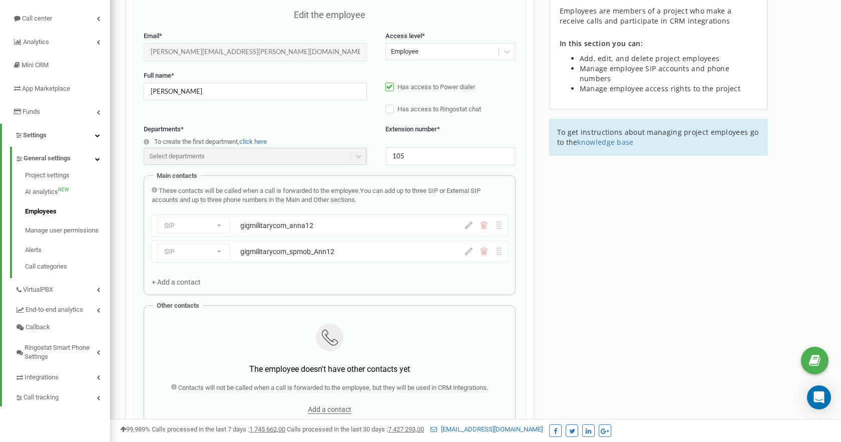
click at [470, 225] on icon at bounding box center [469, 225] width 8 height 8
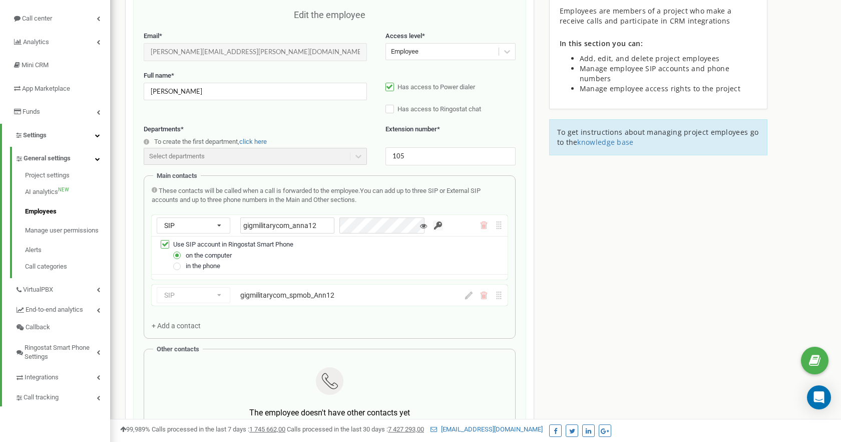
click at [468, 203] on div "These contacts will be called when a call is forwarded to the employee. You can…" at bounding box center [330, 195] width 356 height 19
click at [470, 299] on icon at bounding box center [469, 295] width 8 height 8
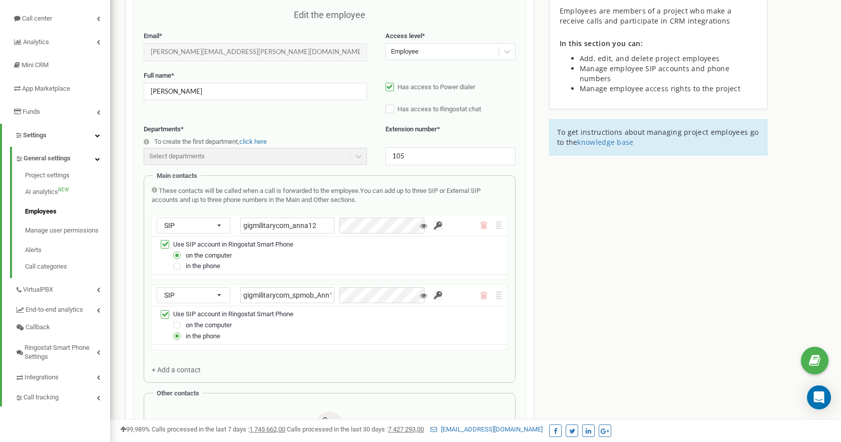
click at [543, 273] on div "Employees in [DOMAIN_NAME] Edit the employee Email * [PERSON_NAME][EMAIL_ADDRES…" at bounding box center [476, 382] width 716 height 855
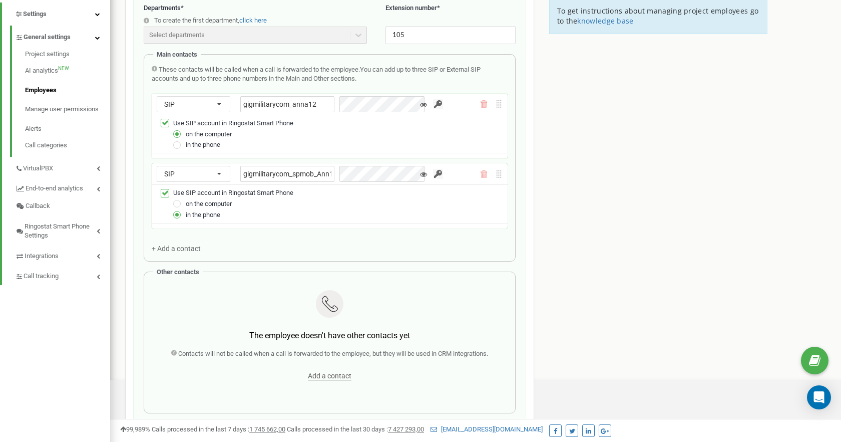
click at [433, 102] on input "button" at bounding box center [438, 104] width 10 height 10
click at [428, 172] on div "SIP Phone number SIP External SIP gigmilitarycom_spmob_Ann12 Use SIP account in…" at bounding box center [330, 195] width 356 height 65
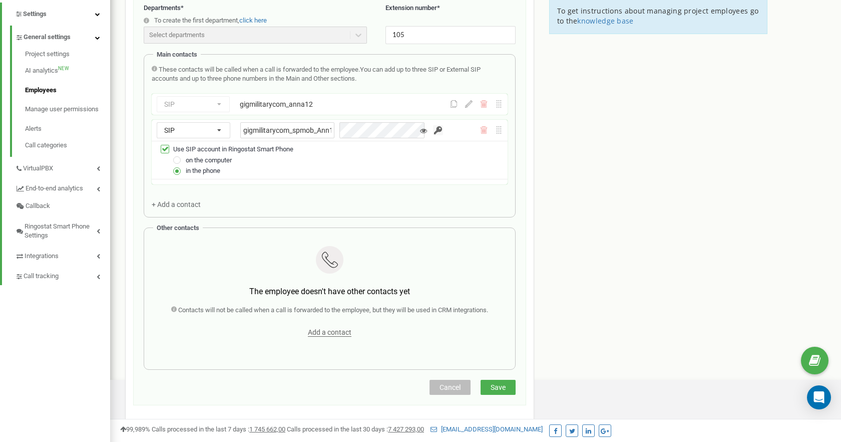
click at [433, 130] on input "button" at bounding box center [438, 130] width 10 height 10
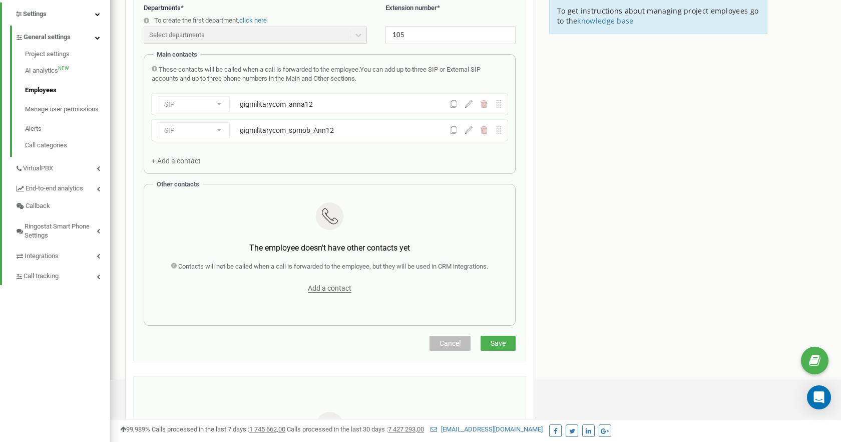
click at [454, 104] on icon at bounding box center [454, 104] width 8 height 8
click at [453, 130] on icon at bounding box center [454, 130] width 8 height 8
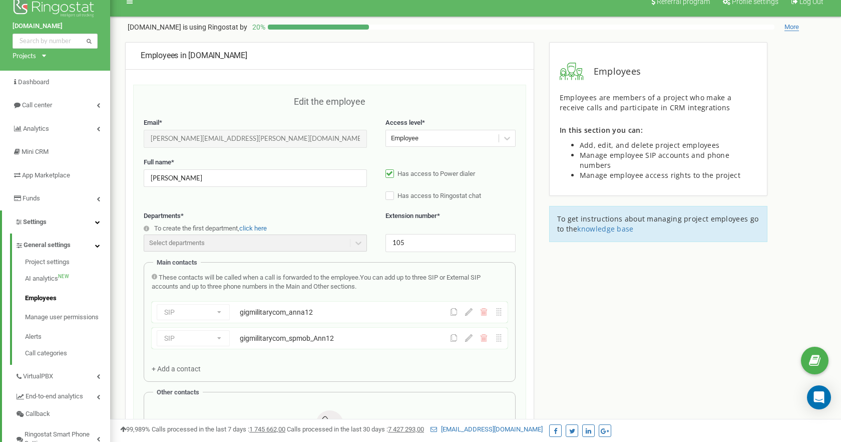
scroll to position [0, 0]
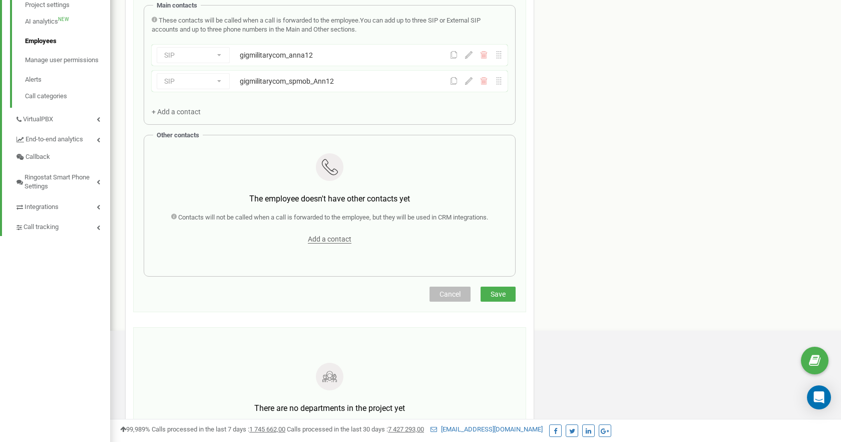
click at [504, 297] on span "Save" at bounding box center [498, 294] width 15 height 8
